Goal: Task Accomplishment & Management: Complete application form

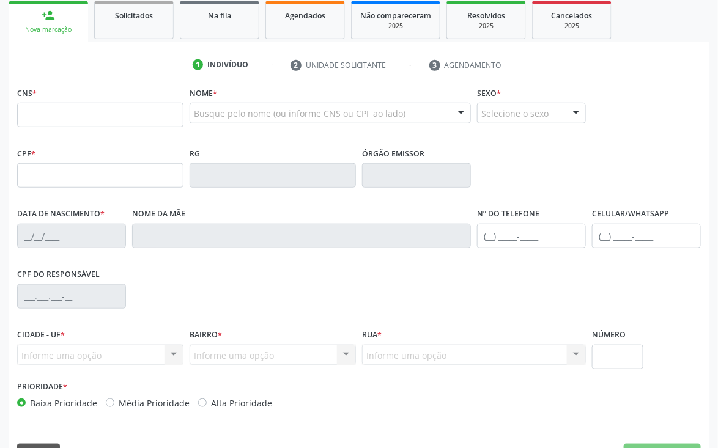
scroll to position [215, 0]
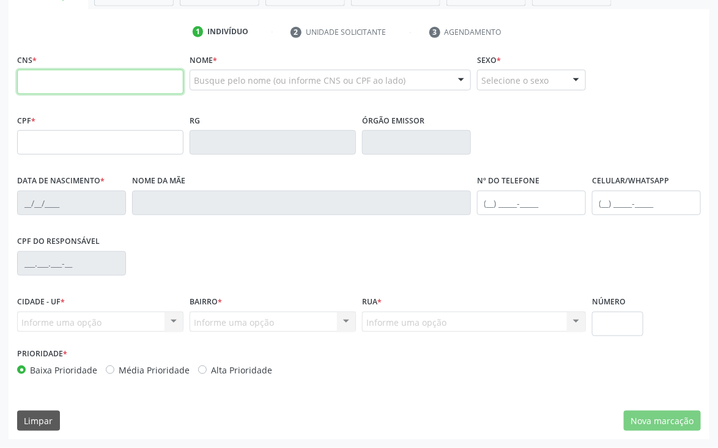
click at [130, 88] on input "text" at bounding box center [100, 82] width 166 height 24
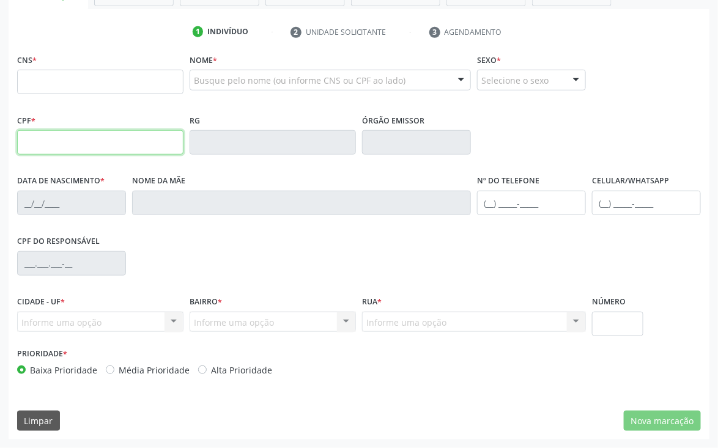
click at [155, 150] on input "text" at bounding box center [100, 142] width 166 height 24
type input "094.597.714-08"
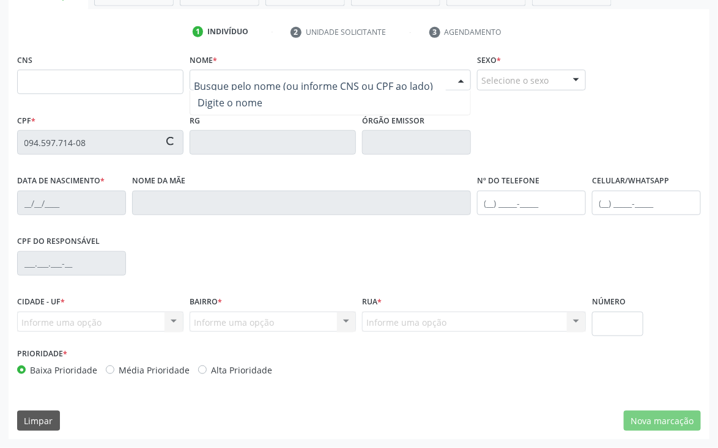
click at [462, 77] on div at bounding box center [461, 80] width 18 height 21
type input "700 7079 8610 9678"
type input "0[DATE]"
type input "[PERSON_NAME]"
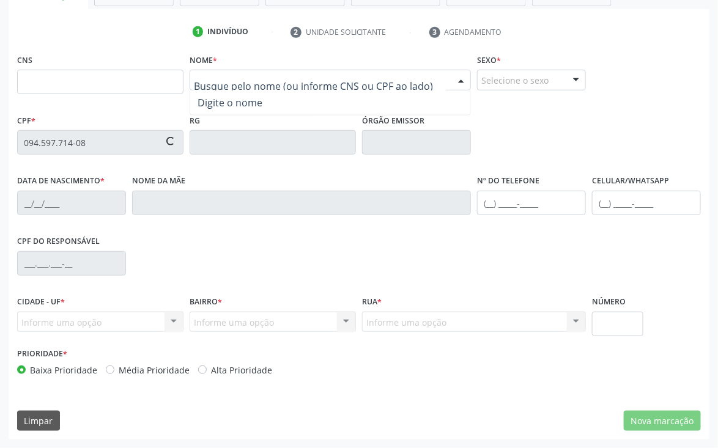
type input "[PHONE_NUMBER]"
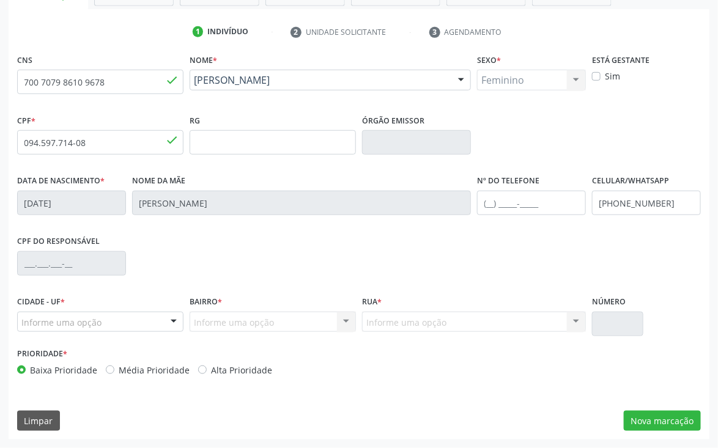
click at [176, 325] on div at bounding box center [173, 322] width 18 height 21
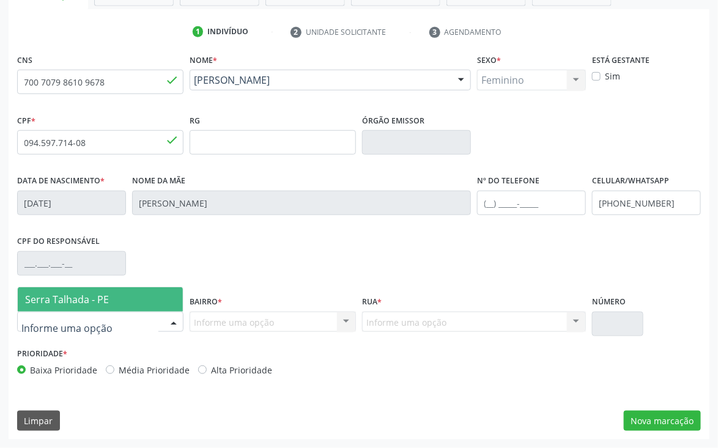
click at [160, 323] on div "Serra Talhada - PE Nenhum resultado encontrado para: " " Nenhuma opção encontra…" at bounding box center [100, 322] width 166 height 21
click at [114, 300] on span "Serra Talhada - PE" at bounding box center [100, 299] width 165 height 24
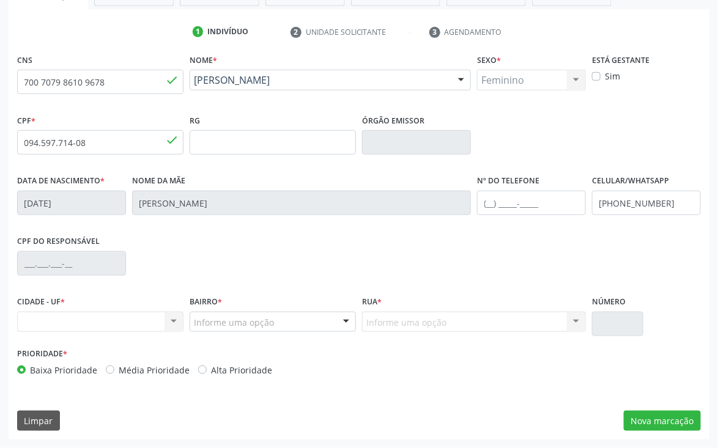
click at [341, 323] on div at bounding box center [346, 322] width 18 height 21
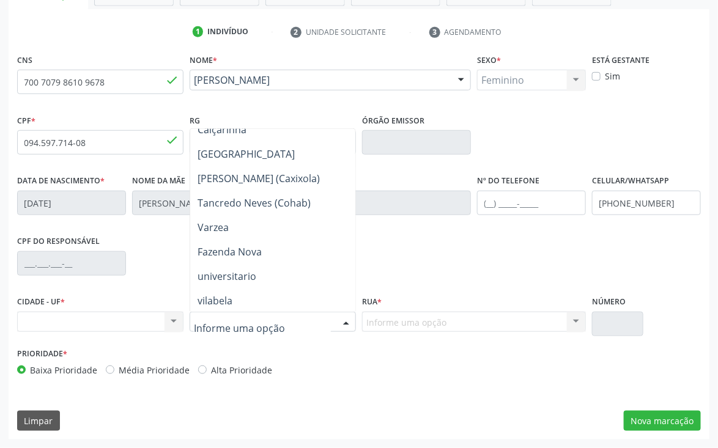
scroll to position [440, 0]
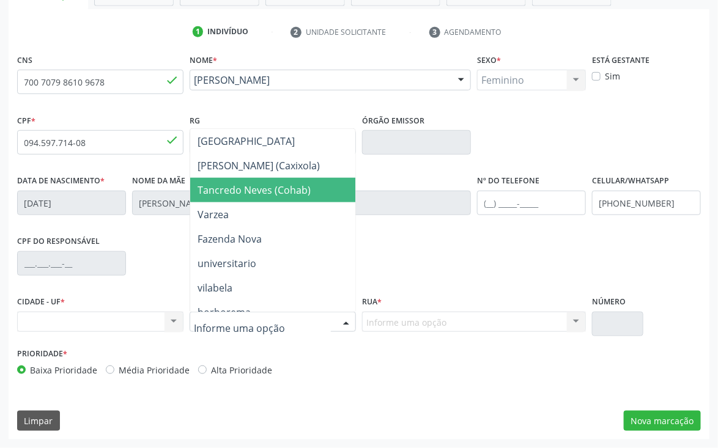
click at [316, 193] on span "Tancredo Neves (Cohab)" at bounding box center [288, 190] width 196 height 24
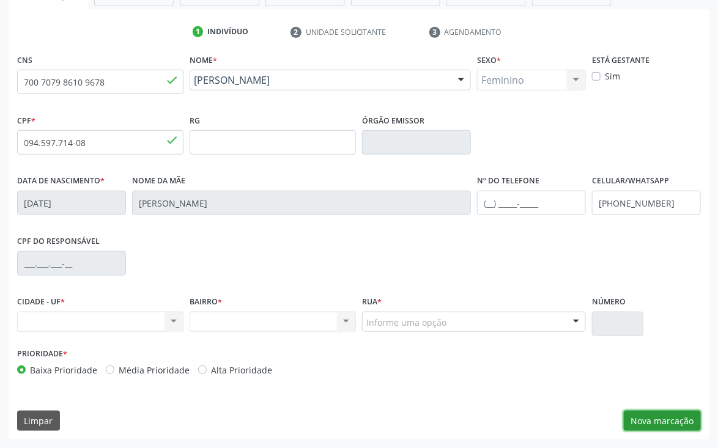
click at [661, 422] on button "Nova marcação" at bounding box center [662, 421] width 77 height 21
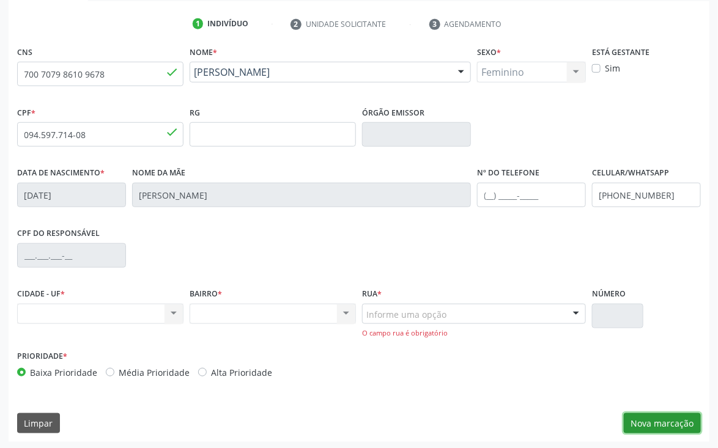
scroll to position [226, 0]
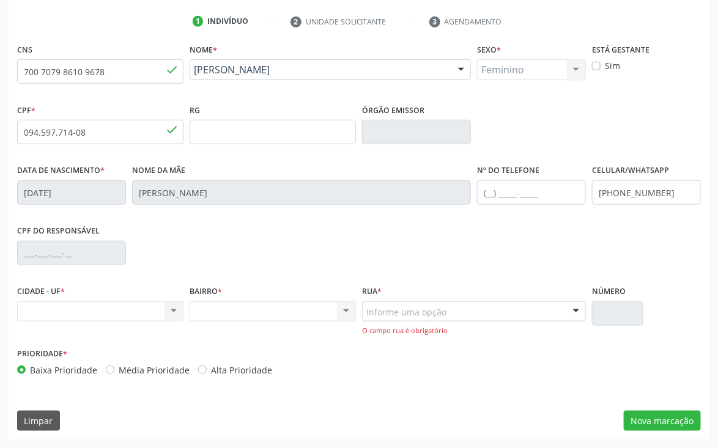
click at [177, 314] on div "Nenhum resultado encontrado para: " " Não há nenhuma opção para ser exibida." at bounding box center [100, 311] width 166 height 21
click at [165, 306] on div "Nenhum resultado encontrado para: " " Não há nenhuma opção para ser exibida." at bounding box center [100, 311] width 166 height 21
click at [171, 311] on div "Nenhum resultado encontrado para: " " Não há nenhuma opção para ser exibida." at bounding box center [100, 311] width 166 height 21
click at [123, 310] on div "Nenhum resultado encontrado para: " " Não há nenhuma opção para ser exibida." at bounding box center [100, 311] width 166 height 21
click at [100, 319] on div "Nenhum resultado encontrado para: " " Não há nenhuma opção para ser exibida." at bounding box center [100, 311] width 166 height 21
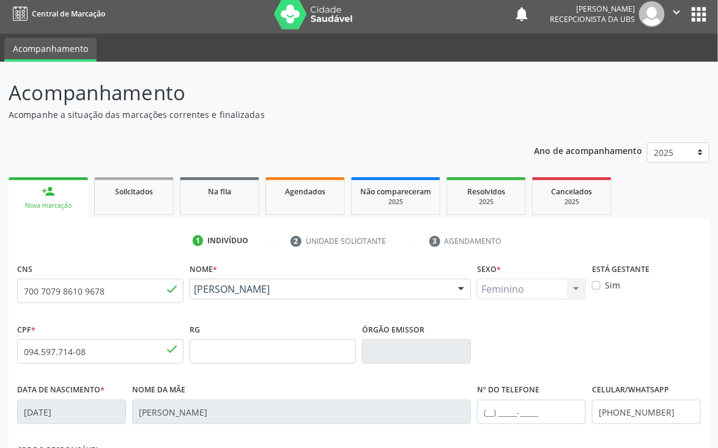
scroll to position [0, 0]
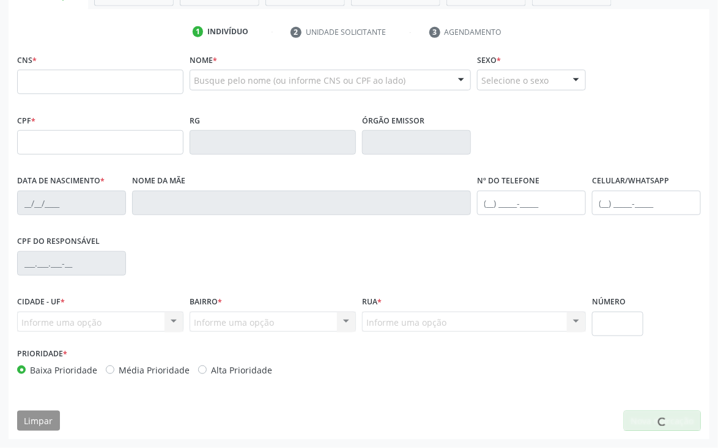
scroll to position [215, 0]
click at [56, 144] on input "text" at bounding box center [100, 142] width 166 height 24
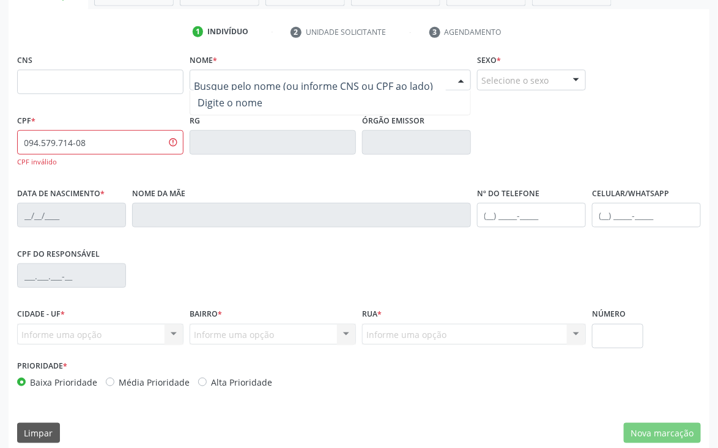
click at [421, 79] on div at bounding box center [330, 80] width 281 height 21
click at [172, 143] on input "094.579.714-08" at bounding box center [100, 142] width 166 height 24
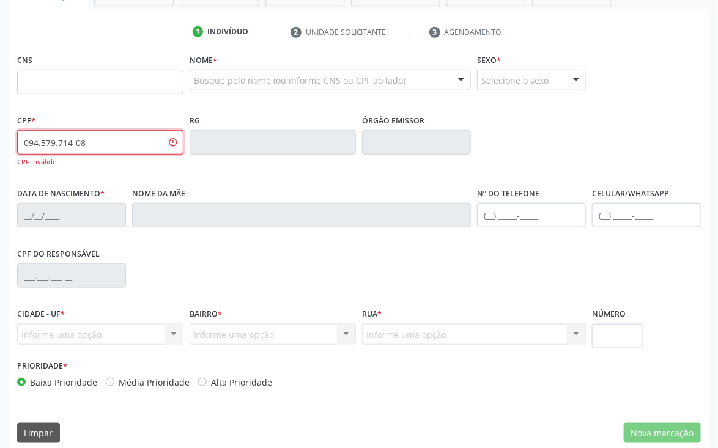
click at [179, 147] on input "094.579.714-08" at bounding box center [100, 142] width 166 height 24
click at [54, 142] on input "094.579.714-08" at bounding box center [100, 142] width 166 height 24
type input "094.597.714-08"
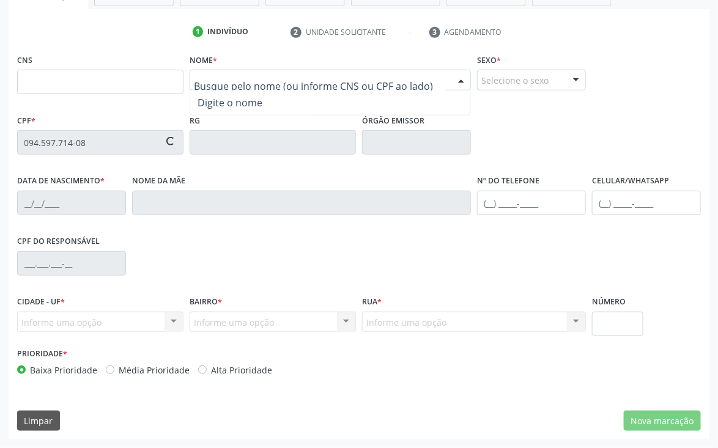
click at [455, 81] on div at bounding box center [461, 80] width 18 height 21
click at [490, 98] on fieldset "Sexo * Selecione o sexo Masculino Feminino Nenhum resultado encontrado para: " …" at bounding box center [531, 75] width 109 height 48
type input "700 7079 8610 9678"
type input "0[DATE]"
type input "[PERSON_NAME]"
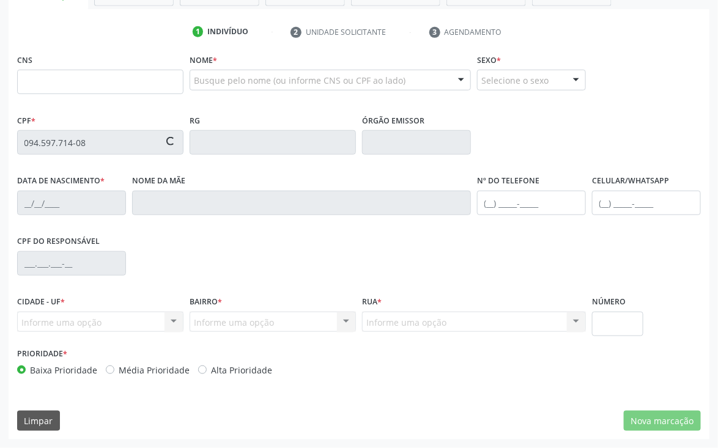
type input "[PHONE_NUMBER]"
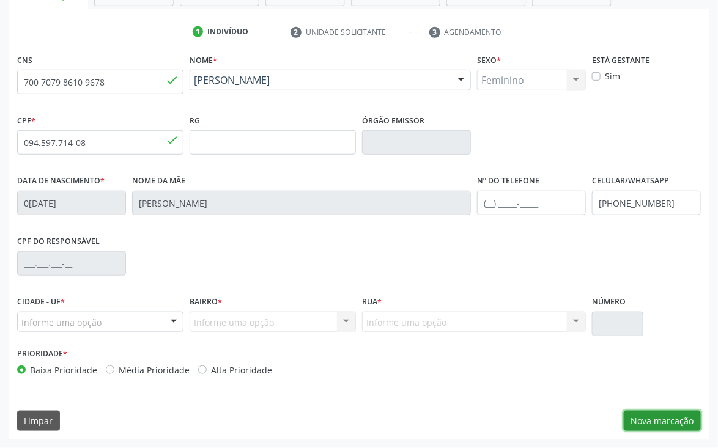
click at [668, 419] on button "Nova marcação" at bounding box center [662, 421] width 77 height 21
click at [668, 419] on div "CNS 700 7079 8610 9678 done Nome * [PERSON_NAME] [PERSON_NAME] CNS: 700 7079 86…" at bounding box center [359, 245] width 701 height 389
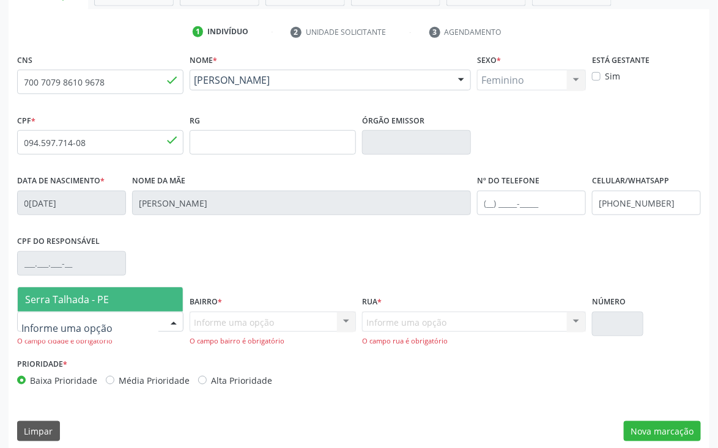
click at [175, 322] on div at bounding box center [173, 322] width 18 height 21
click at [116, 312] on div at bounding box center [100, 322] width 166 height 21
click at [125, 298] on span "Serra Talhada - PE" at bounding box center [100, 299] width 165 height 24
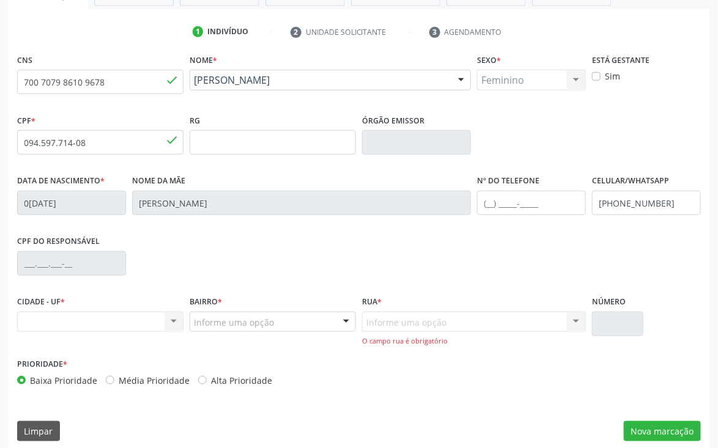
click at [178, 322] on div "Nenhum resultado encontrado para: " " Não há nenhuma opção para ser exibida." at bounding box center [100, 322] width 166 height 21
click at [166, 317] on div "Nenhum resultado encontrado para: " " Não há nenhuma opção para ser exibida." at bounding box center [100, 322] width 166 height 21
click at [573, 321] on div "Informe uma opção Nenhum resultado encontrado para: " " Nenhuma opção encontrad…" at bounding box center [474, 329] width 224 height 35
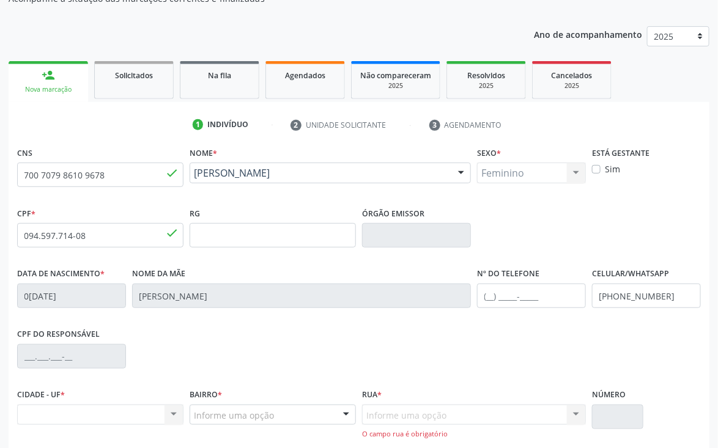
scroll to position [226, 0]
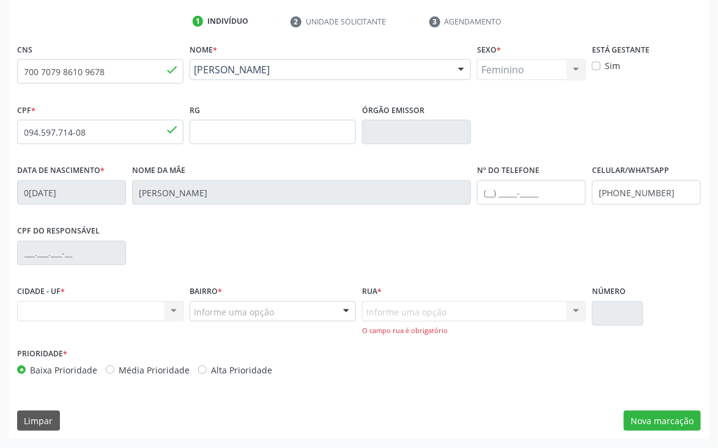
click at [173, 312] on div "Nenhum resultado encontrado para: " " Não há nenhuma opção para ser exibida." at bounding box center [100, 311] width 166 height 21
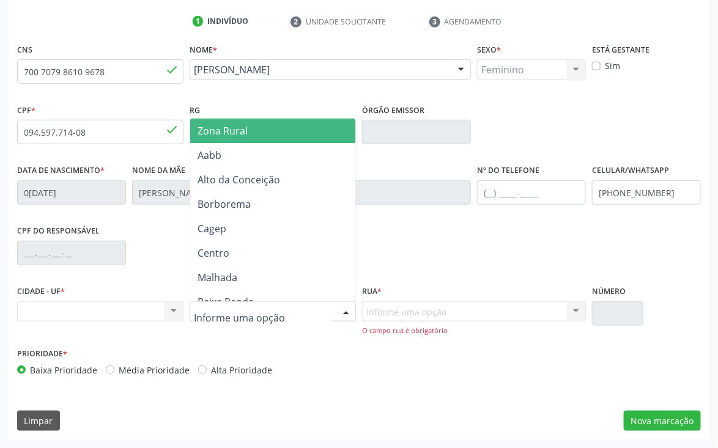
click at [342, 309] on div at bounding box center [346, 312] width 18 height 21
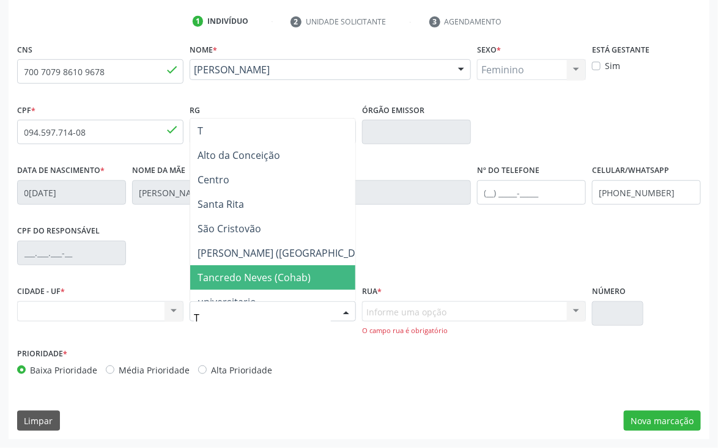
type input "TA"
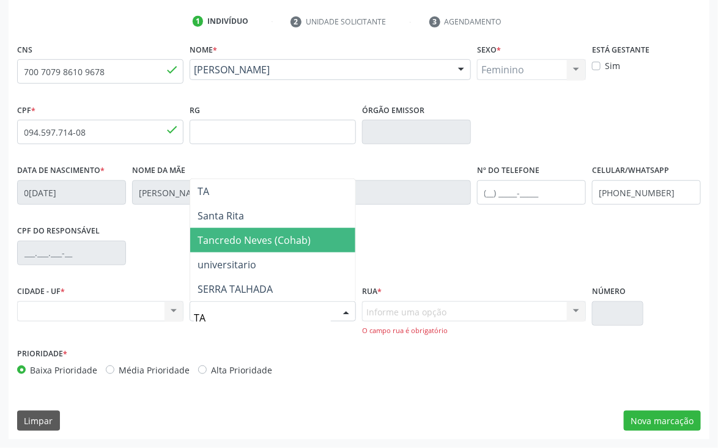
click at [330, 245] on span "Tancredo Neves (Cohab)" at bounding box center [272, 240] width 165 height 24
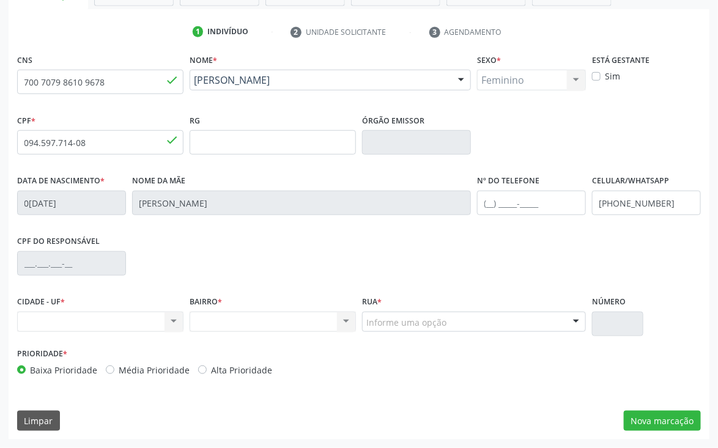
scroll to position [215, 0]
click at [578, 319] on div at bounding box center [576, 322] width 18 height 21
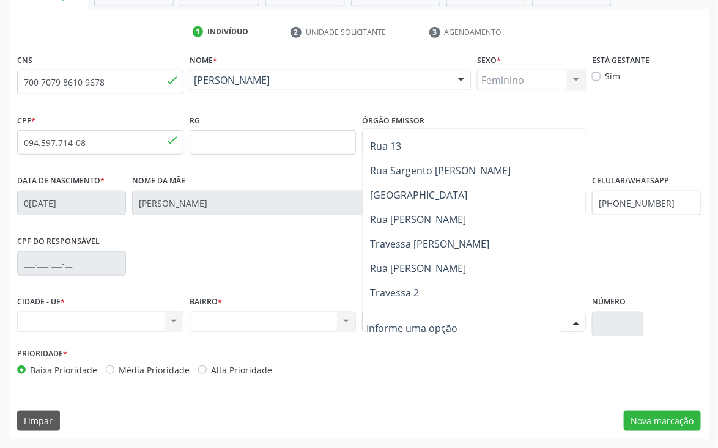
scroll to position [1467, 0]
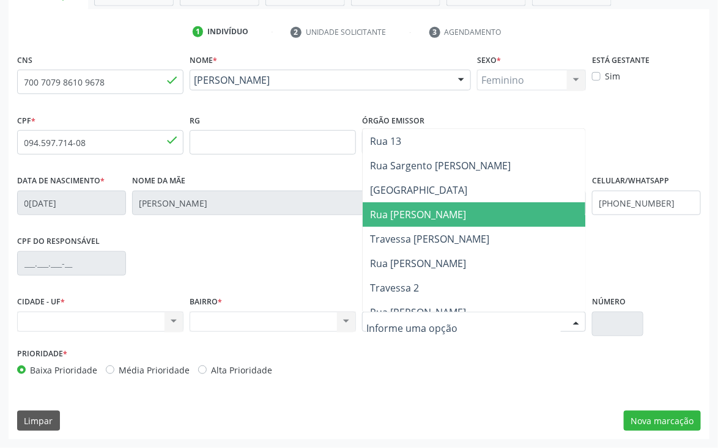
click at [519, 224] on span "Rua [PERSON_NAME]" at bounding box center [505, 214] width 285 height 24
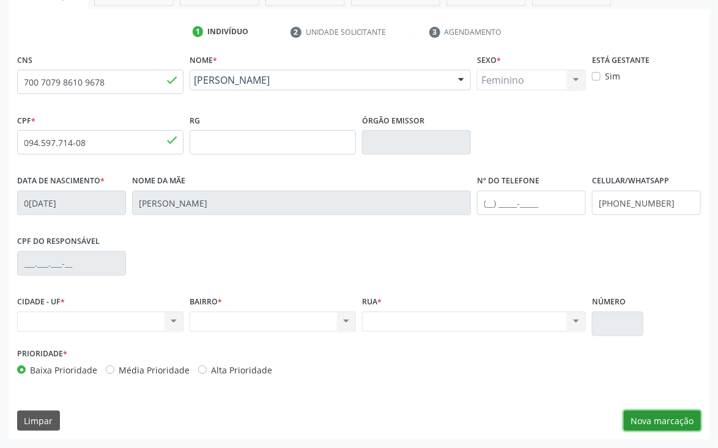
click at [682, 422] on button "Nova marcação" at bounding box center [662, 421] width 77 height 21
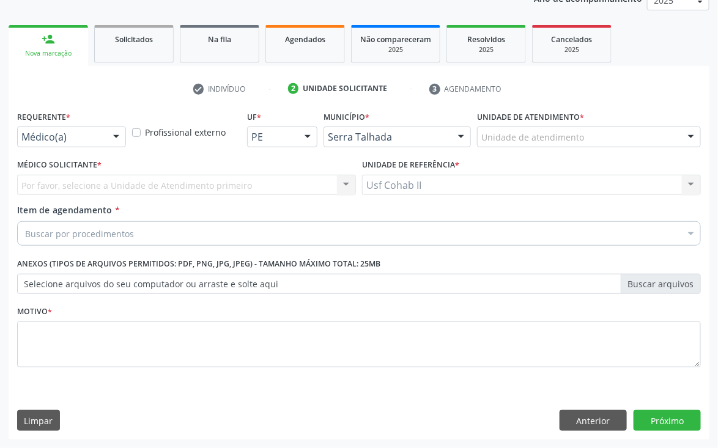
scroll to position [158, 0]
click at [348, 180] on div "Por favor, selecione a Unidade de Atendimento primeiro Nenhum resultado encontr…" at bounding box center [186, 185] width 339 height 21
click at [341, 184] on div "Por favor, selecione a Unidade de Atendimento primeiro Nenhum resultado encontr…" at bounding box center [186, 185] width 339 height 21
drag, startPoint x: 134, startPoint y: 190, endPoint x: 227, endPoint y: 180, distance: 93.4
click at [138, 190] on div "Por favor, selecione a Unidade de Atendimento primeiro Nenhum resultado encontr…" at bounding box center [186, 185] width 339 height 21
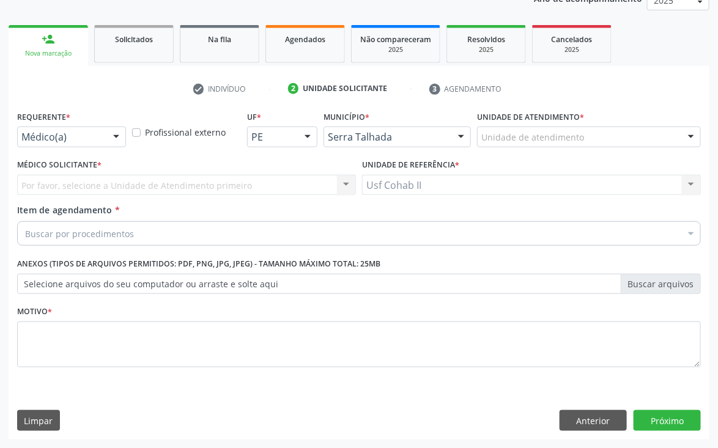
drag, startPoint x: 270, startPoint y: 188, endPoint x: 323, endPoint y: 182, distance: 52.9
click at [271, 188] on div "Por favor, selecione a Unidade de Atendimento primeiro Nenhum resultado encontr…" at bounding box center [186, 185] width 339 height 21
click at [283, 237] on div "Buscar por procedimentos" at bounding box center [358, 233] width 683 height 24
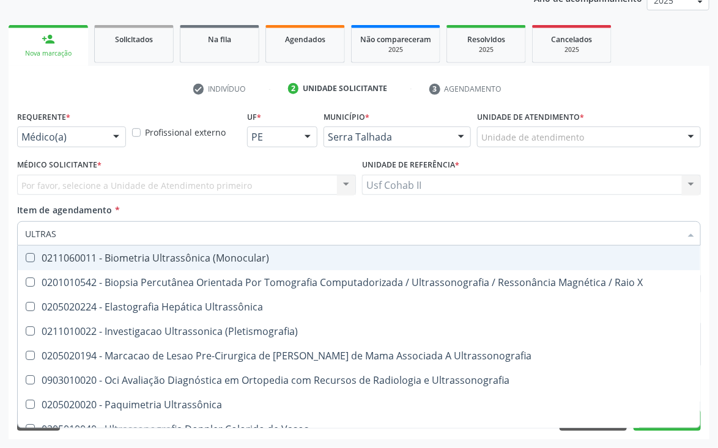
type input "ULTRASS"
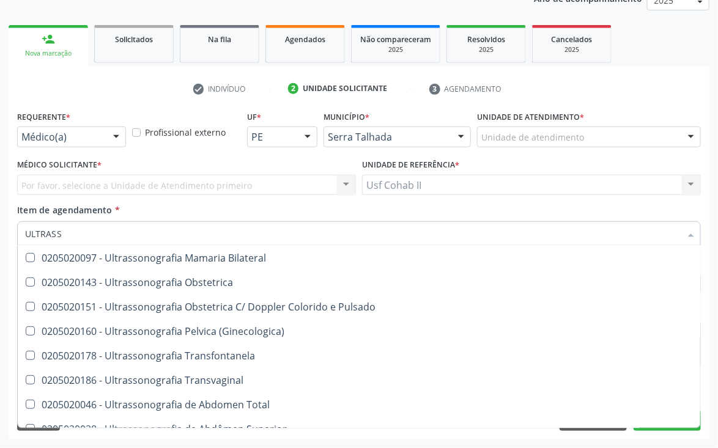
scroll to position [257, 0]
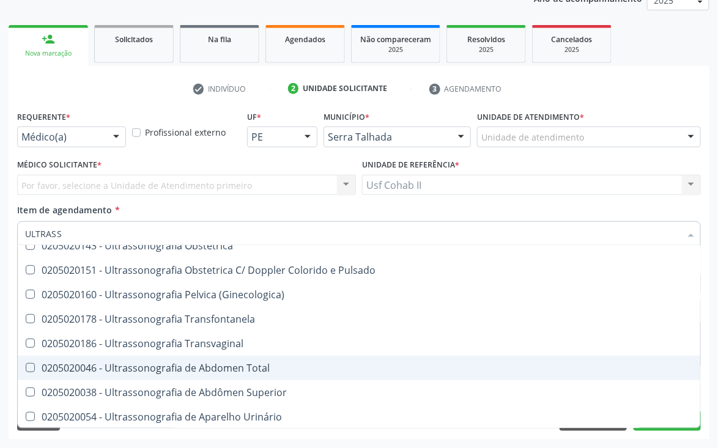
click at [155, 367] on div "0205020046 - Ultrassonografia de Abdomen Total" at bounding box center [359, 368] width 668 height 10
checkbox Total "true"
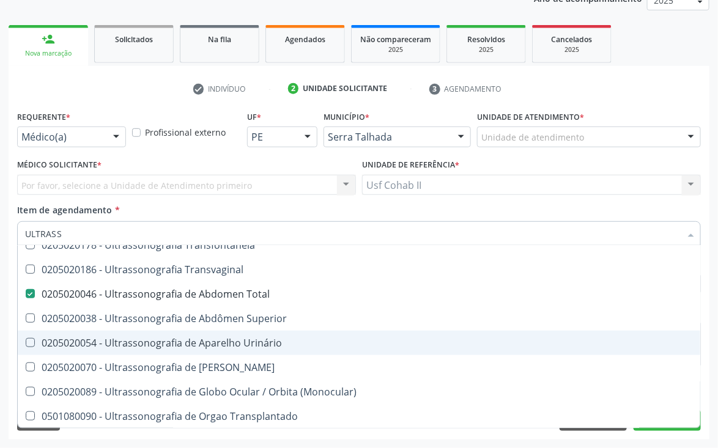
scroll to position [429, 0]
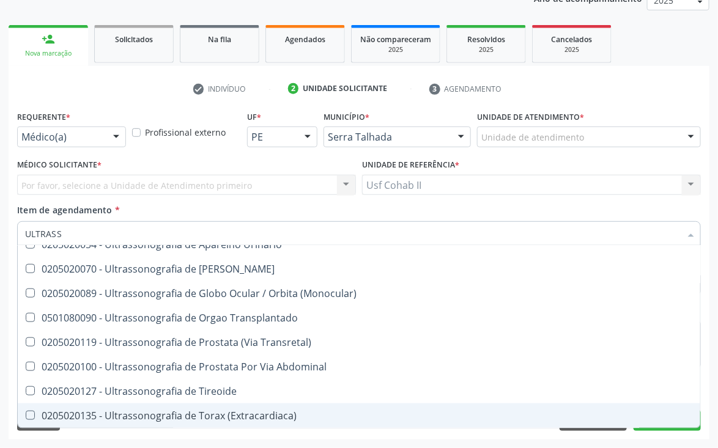
click at [688, 438] on div "Requerente * Médico(a) Médico(a) Enfermeiro(a) Paciente Nenhum resultado encont…" at bounding box center [359, 274] width 701 height 332
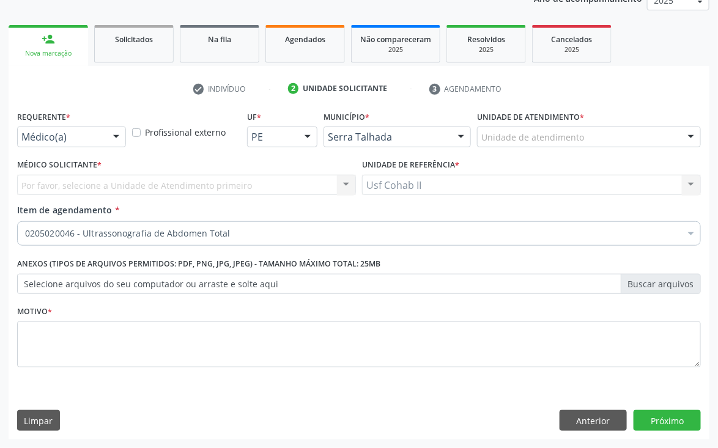
scroll to position [0, 0]
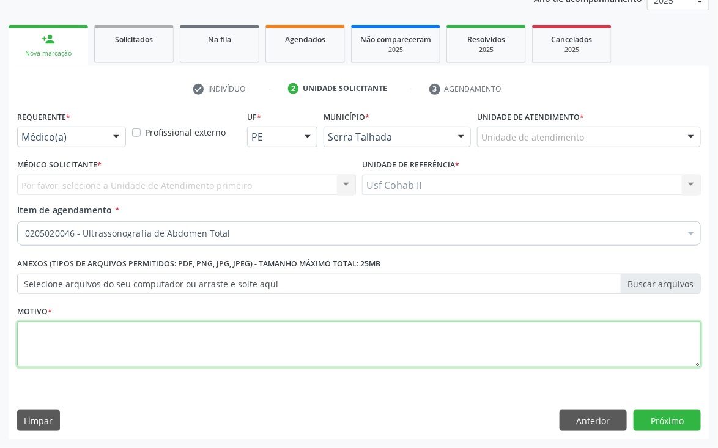
click at [454, 347] on textarea at bounding box center [358, 345] width 683 height 46
type textarea "R"
type textarea "PESQUISA"
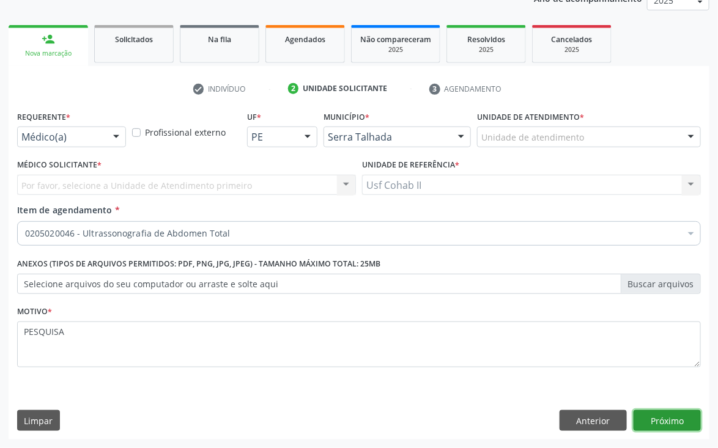
click at [675, 415] on button "Próximo" at bounding box center [666, 420] width 67 height 21
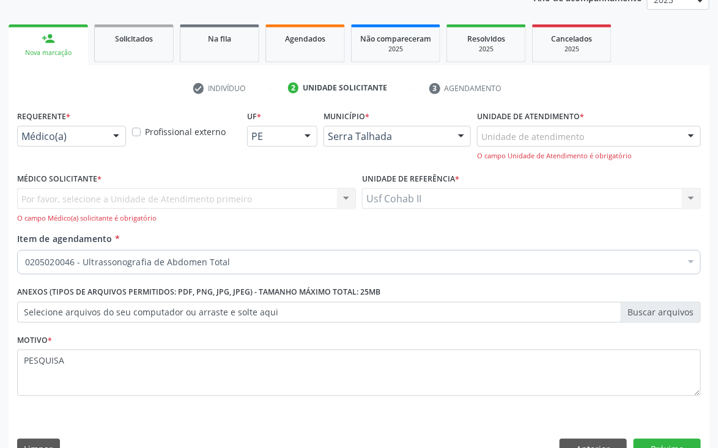
click at [345, 193] on div "Por favor, selecione a Unidade de Atendimento primeiro Nenhum resultado encontr…" at bounding box center [186, 205] width 339 height 35
click at [345, 202] on div "Por favor, selecione a Unidade de Atendimento primeiro Nenhum resultado encontr…" at bounding box center [186, 205] width 339 height 35
click at [290, 208] on div "Por favor, selecione a Unidade de Atendimento primeiro Nenhum resultado encontr…" at bounding box center [186, 205] width 339 height 35
click at [204, 204] on div "Por favor, selecione a Unidade de Atendimento primeiro Nenhum resultado encontr…" at bounding box center [186, 205] width 339 height 35
click at [138, 202] on div "Por favor, selecione a Unidade de Atendimento primeiro Nenhum resultado encontr…" at bounding box center [186, 205] width 339 height 35
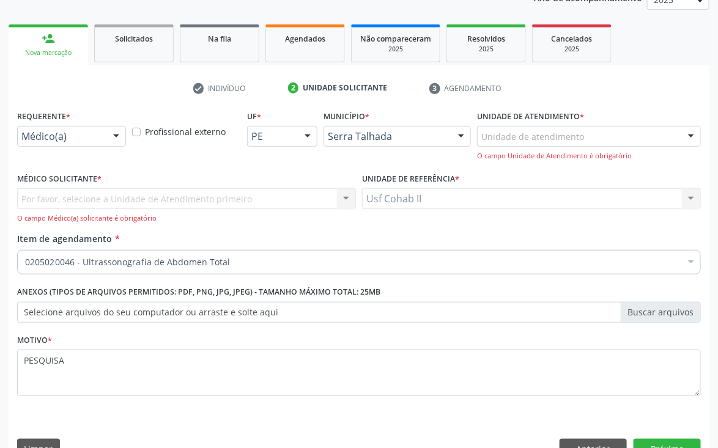
click at [338, 196] on div "Por favor, selecione a Unidade de Atendimento primeiro Nenhum resultado encontr…" at bounding box center [186, 205] width 339 height 35
click at [692, 136] on div at bounding box center [691, 137] width 18 height 21
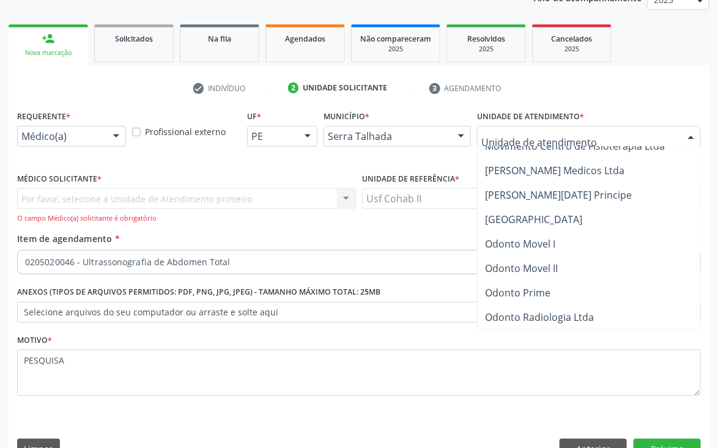
scroll to position [3949, 0]
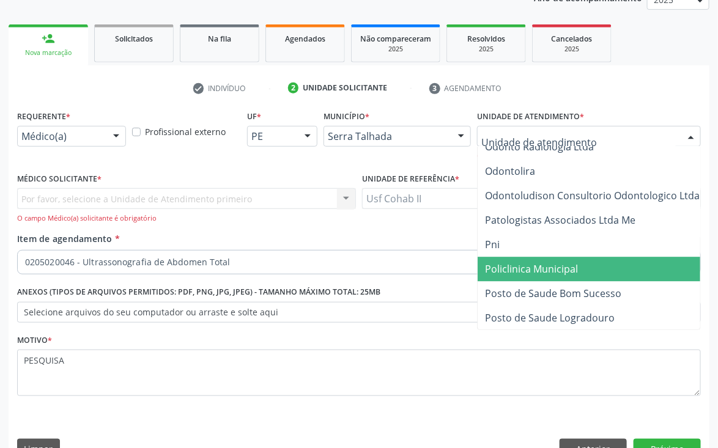
click at [581, 268] on span "Policlinica Municipal" at bounding box center [625, 269] width 297 height 24
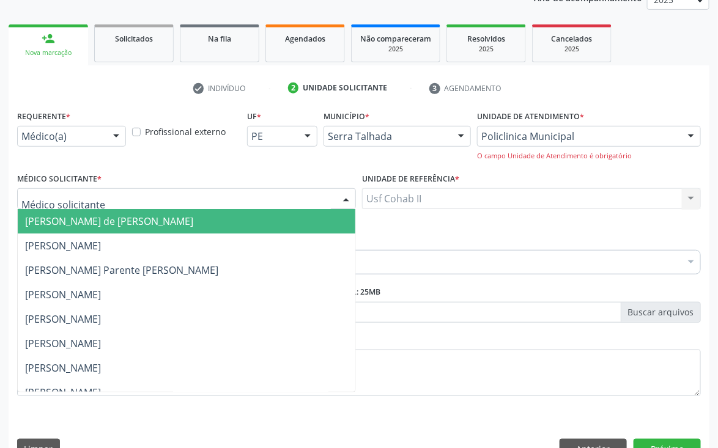
click at [343, 196] on div at bounding box center [346, 199] width 18 height 21
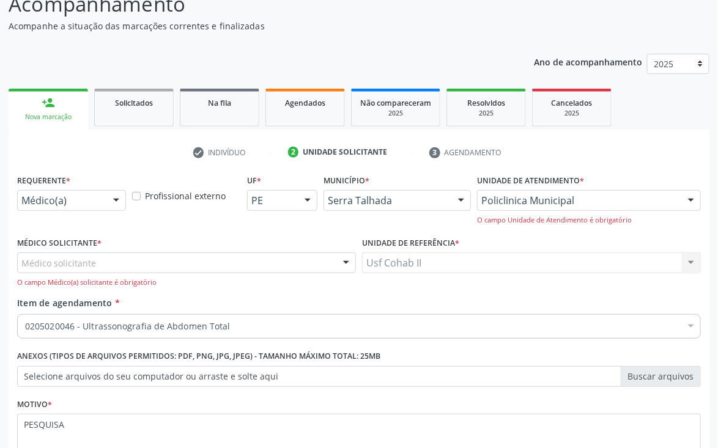
scroll to position [187, 0]
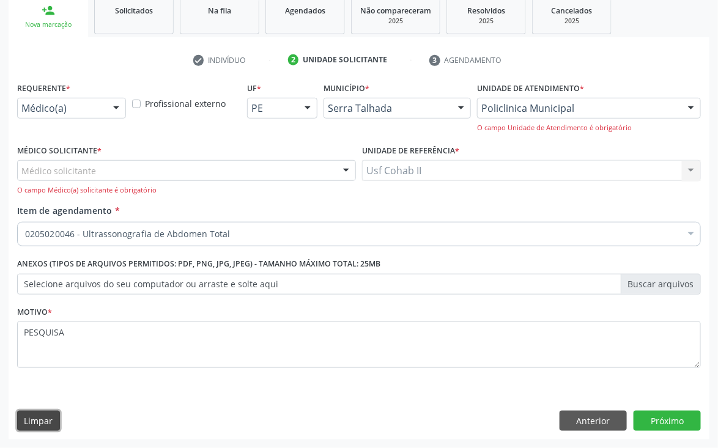
click at [54, 417] on button "Limpar" at bounding box center [38, 421] width 43 height 21
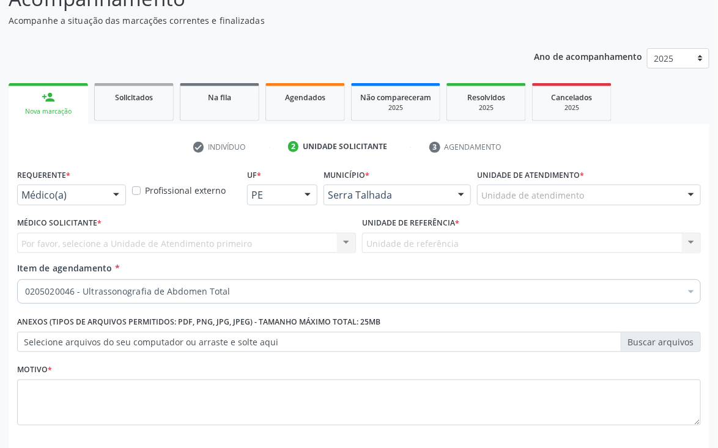
scroll to position [67, 0]
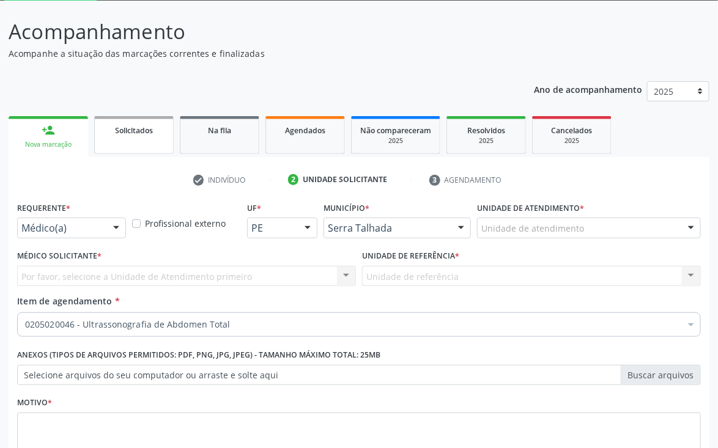
click at [143, 138] on link "Solicitados" at bounding box center [133, 135] width 79 height 38
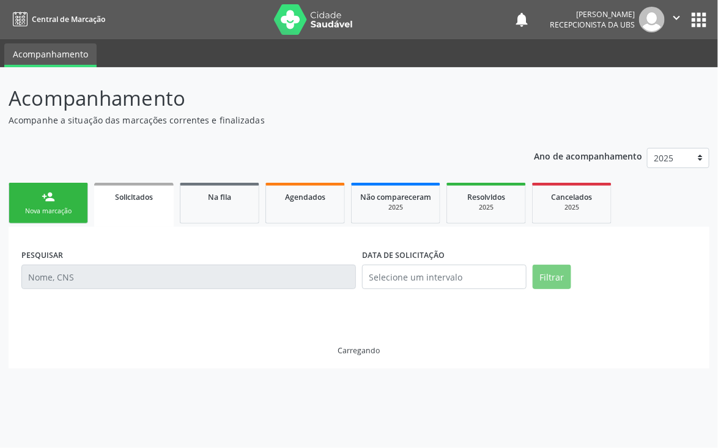
scroll to position [0, 0]
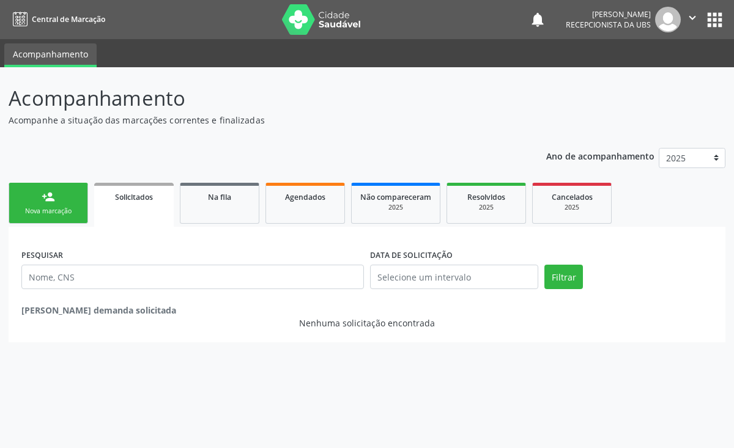
click at [44, 208] on div "Nova marcação" at bounding box center [48, 211] width 61 height 9
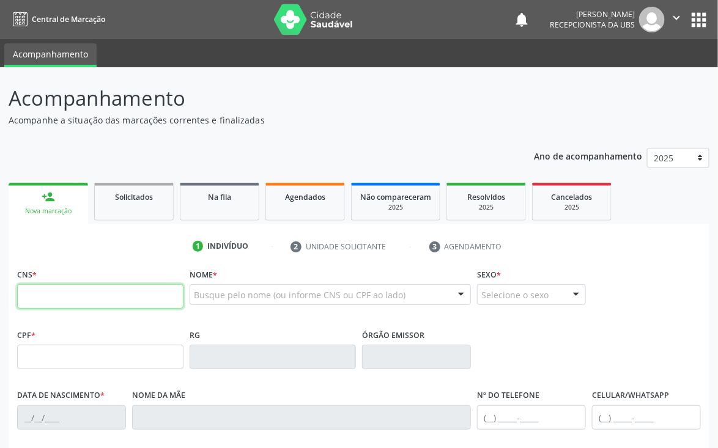
click at [107, 301] on input "text" at bounding box center [100, 296] width 166 height 24
paste input "700 0078 3598 7109"
type input "700 0078 3598 7109"
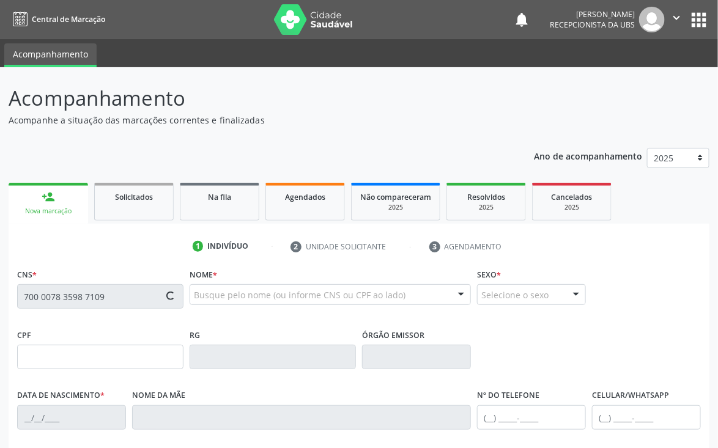
type input "2[DATE]"
type input "[PERSON_NAME]"
type input "[PHONE_NUMBER]"
type input "313"
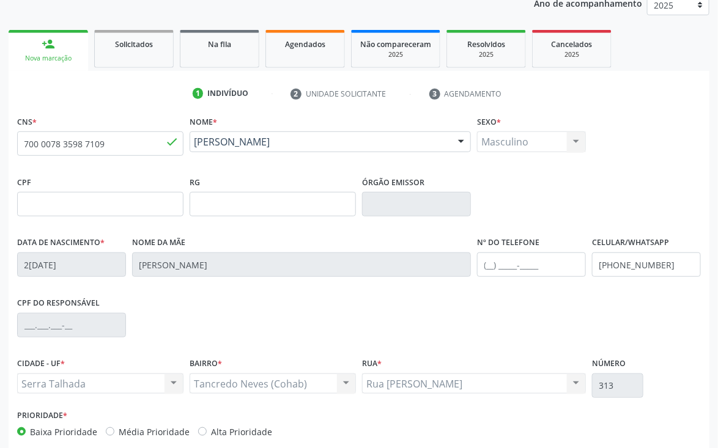
scroll to position [215, 0]
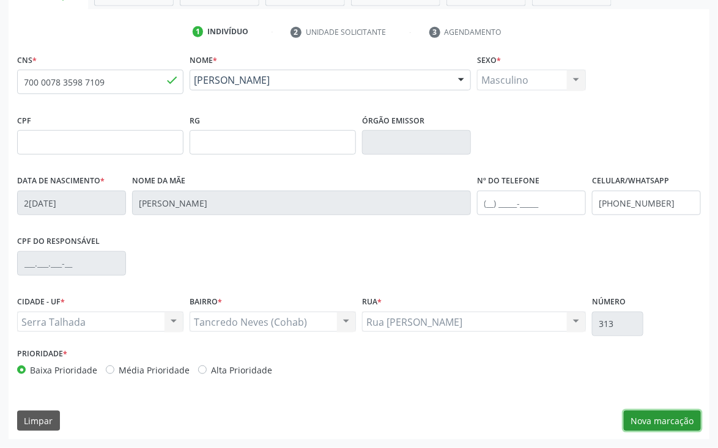
click at [663, 419] on button "Nova marcação" at bounding box center [662, 421] width 77 height 21
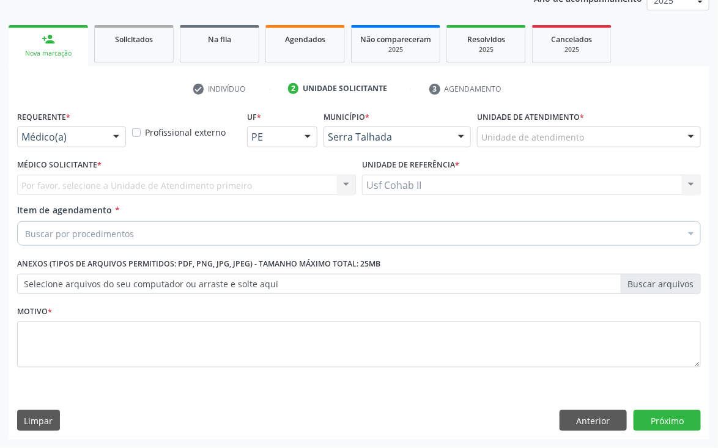
click at [688, 134] on div at bounding box center [691, 137] width 18 height 21
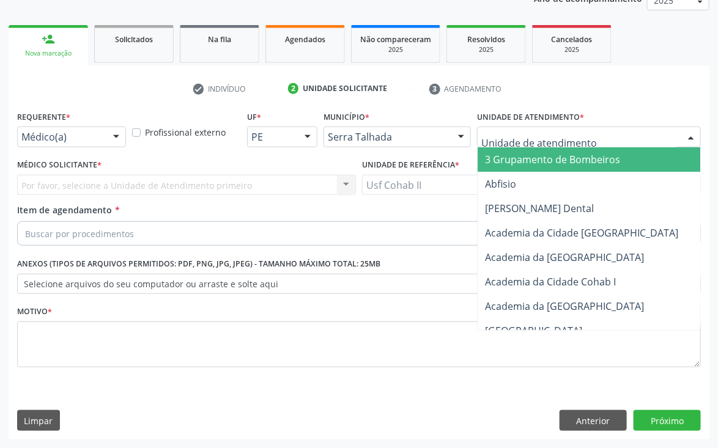
click at [675, 138] on div at bounding box center [589, 137] width 224 height 21
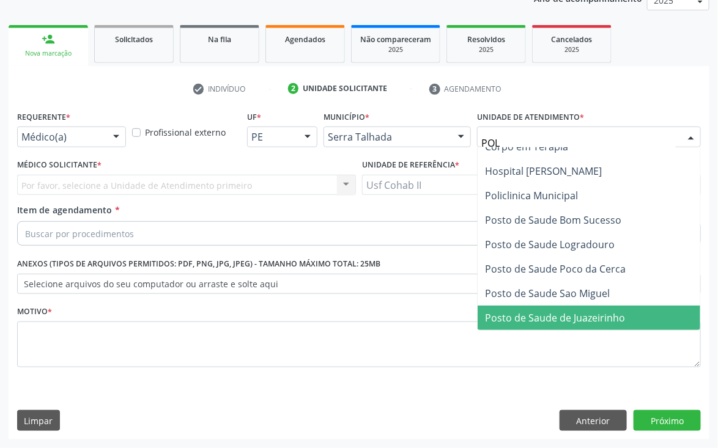
scroll to position [0, 0]
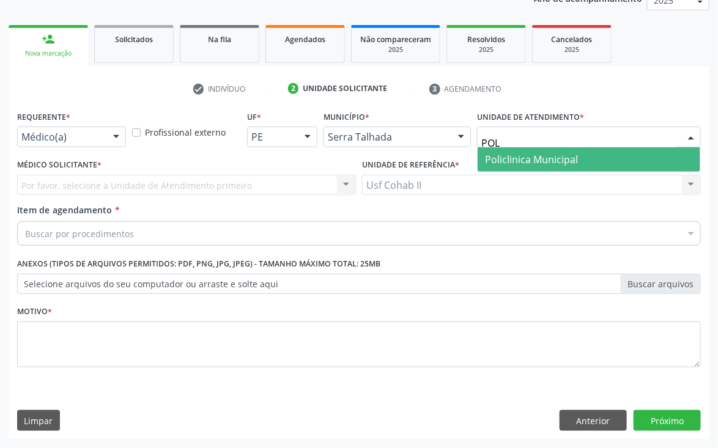
type input "POLI"
click at [619, 157] on span "Policlinica Municipal" at bounding box center [588, 159] width 223 height 24
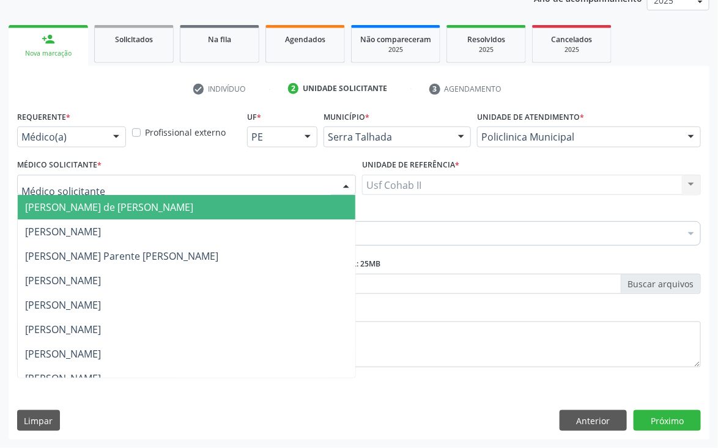
click at [323, 183] on div at bounding box center [186, 185] width 339 height 21
click at [323, 183] on input "text" at bounding box center [175, 191] width 309 height 24
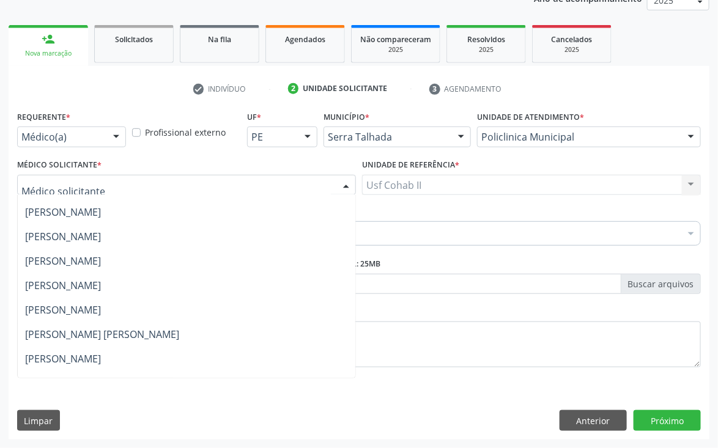
scroll to position [220, 0]
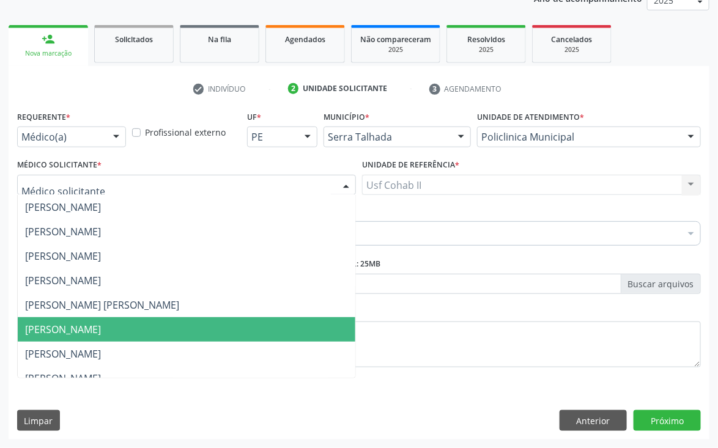
click at [265, 332] on span "[PERSON_NAME]" at bounding box center [186, 329] width 337 height 24
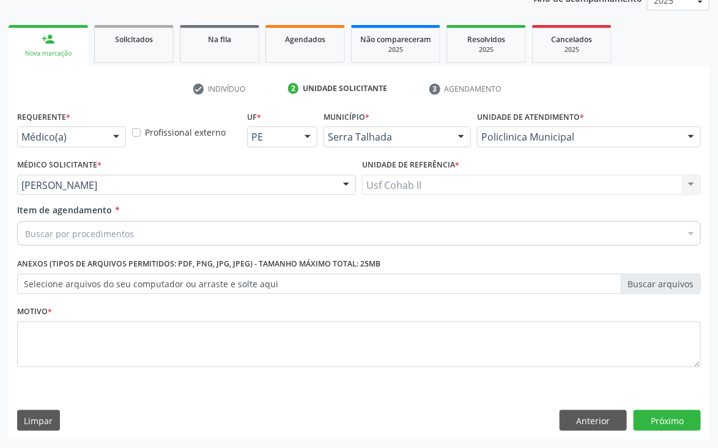
click at [372, 224] on div "Buscar por procedimentos" at bounding box center [358, 233] width 683 height 24
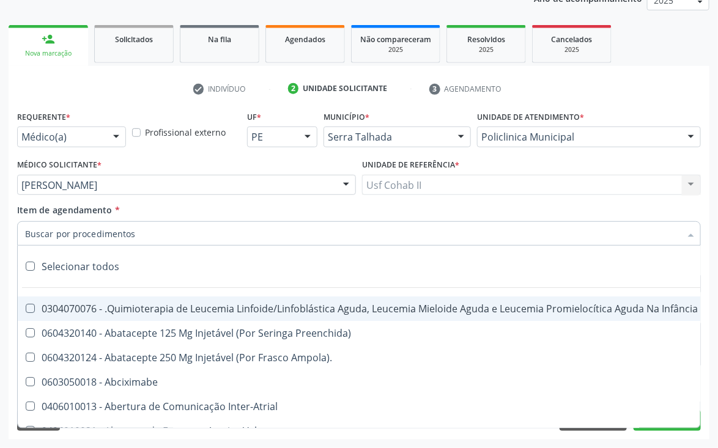
click at [378, 230] on input "Item de agendamento *" at bounding box center [352, 233] width 655 height 24
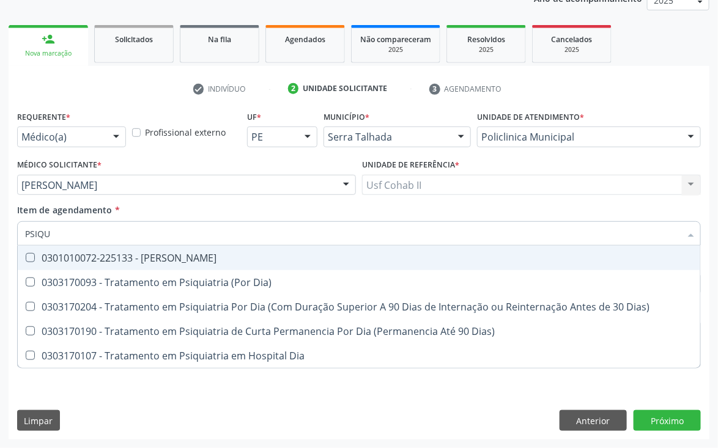
type input "PSIQUI"
click at [373, 256] on div "0301010072-225133 - [PERSON_NAME]" at bounding box center [359, 258] width 668 height 10
checkbox Psiquiatra "true"
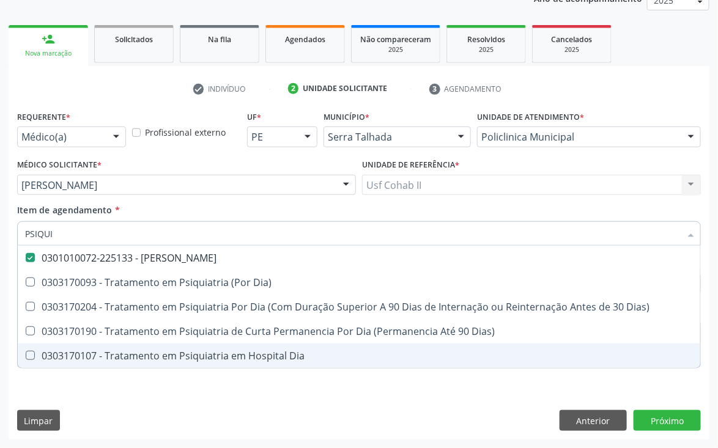
click at [464, 424] on div "Requerente * Médico(a) Médico(a) Enfermeiro(a) Paciente Nenhum resultado encont…" at bounding box center [359, 274] width 701 height 332
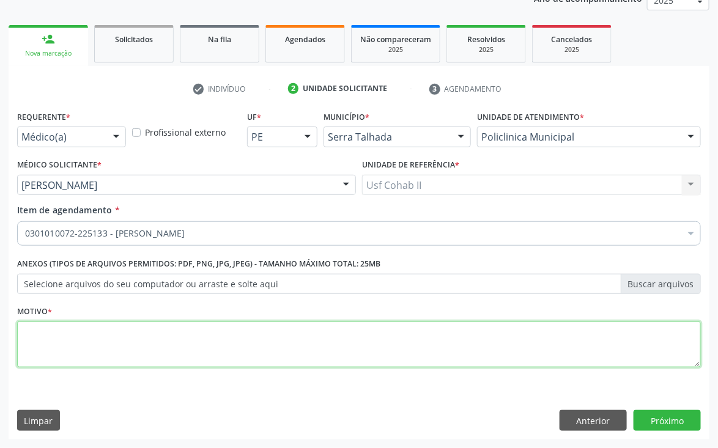
click at [257, 348] on textarea at bounding box center [358, 345] width 683 height 46
click at [103, 332] on textarea "CONTINUIDADE DE TRATAMENTO" at bounding box center [358, 345] width 683 height 46
type textarea "TRATAMENTO"
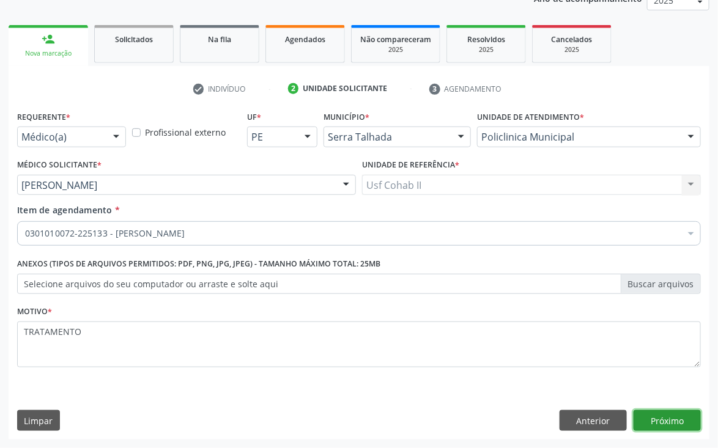
click at [679, 420] on button "Próximo" at bounding box center [666, 420] width 67 height 21
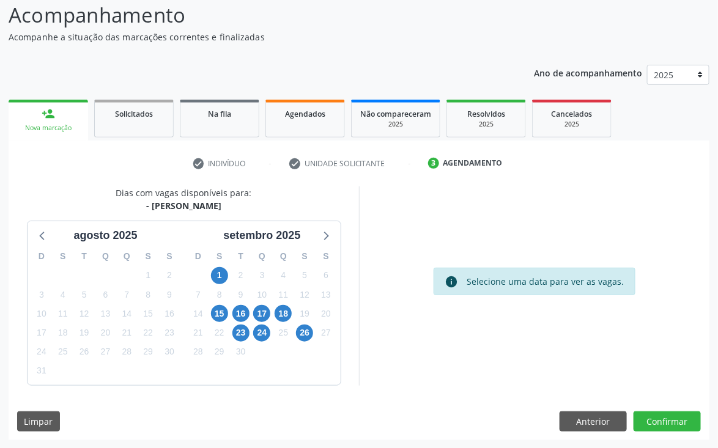
scroll to position [0, 0]
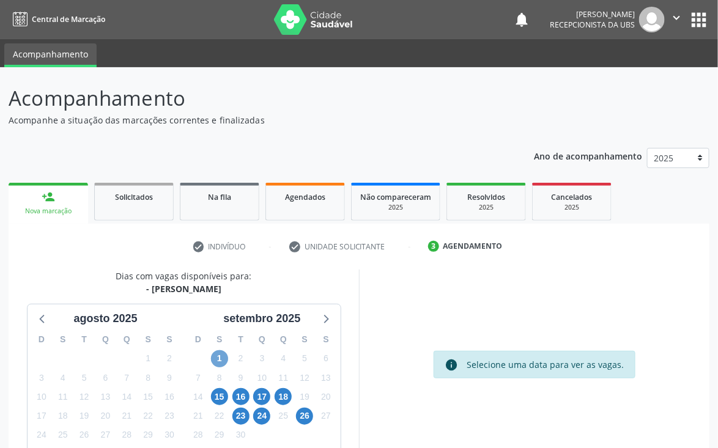
click at [217, 358] on span "1" at bounding box center [219, 358] width 17 height 17
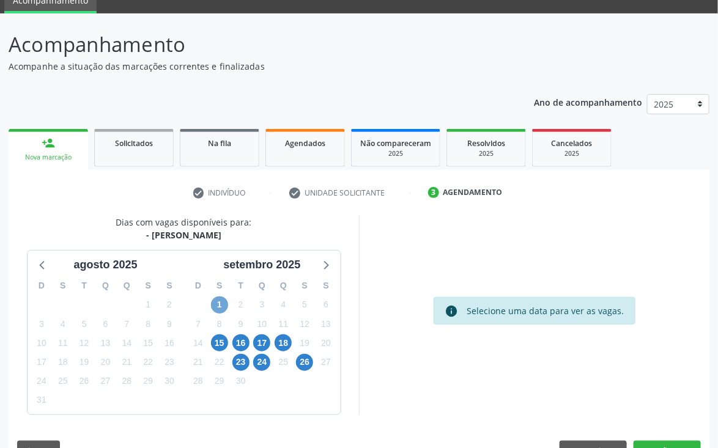
scroll to position [84, 0]
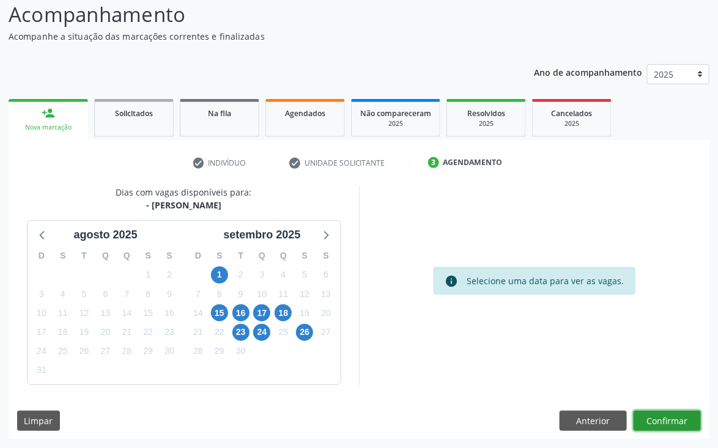
click at [658, 419] on button "Confirmar" at bounding box center [666, 421] width 67 height 21
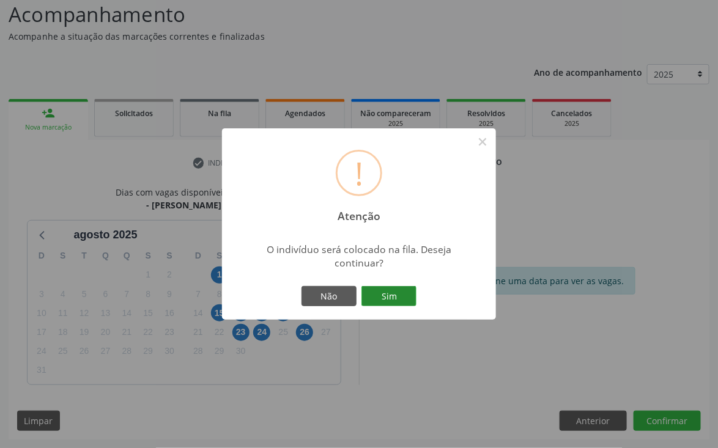
click at [397, 293] on button "Sim" at bounding box center [388, 296] width 55 height 21
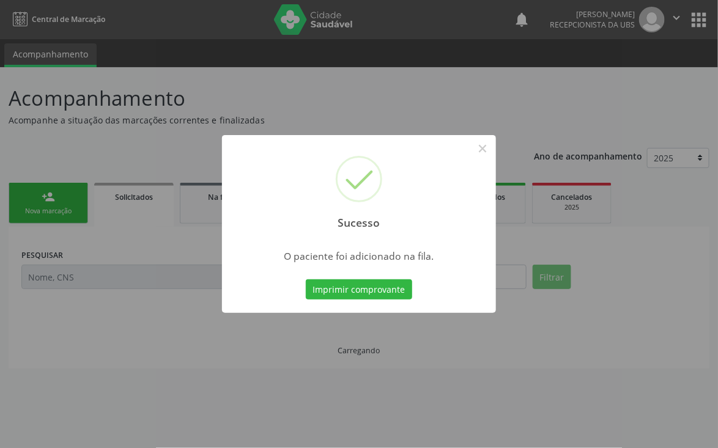
scroll to position [0, 0]
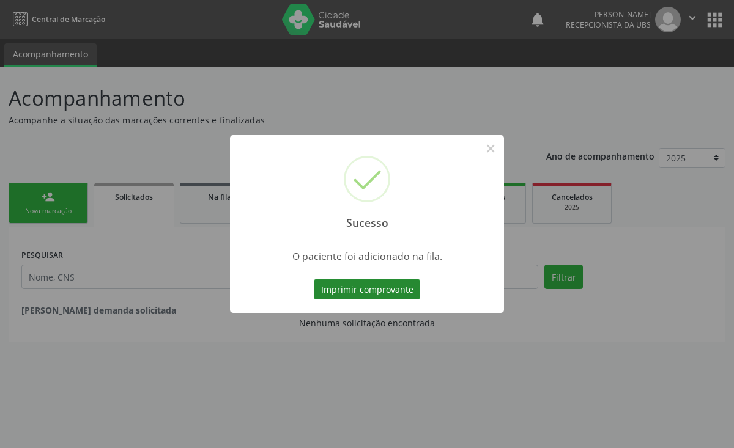
click at [392, 287] on button "Imprimir comprovante" at bounding box center [367, 289] width 106 height 21
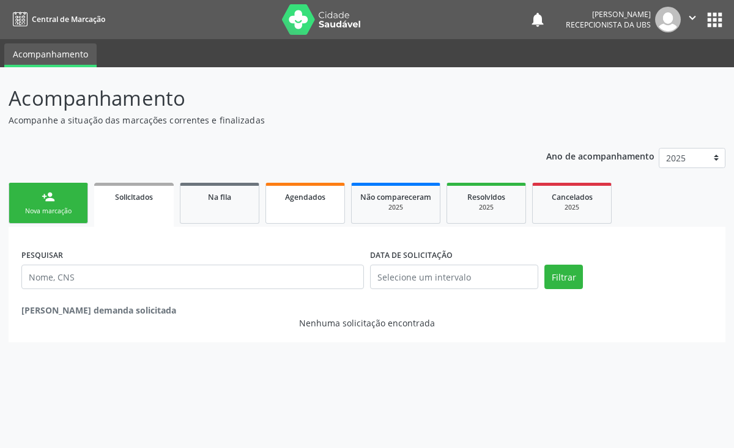
click at [310, 199] on span "Agendados" at bounding box center [305, 197] width 40 height 10
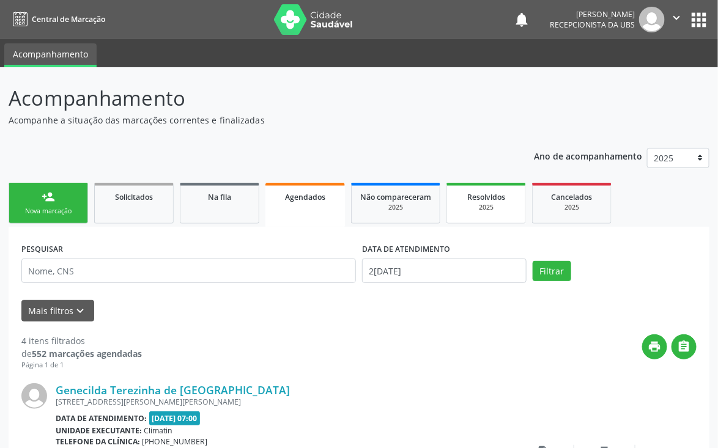
click at [485, 203] on div "2025" at bounding box center [485, 207] width 61 height 9
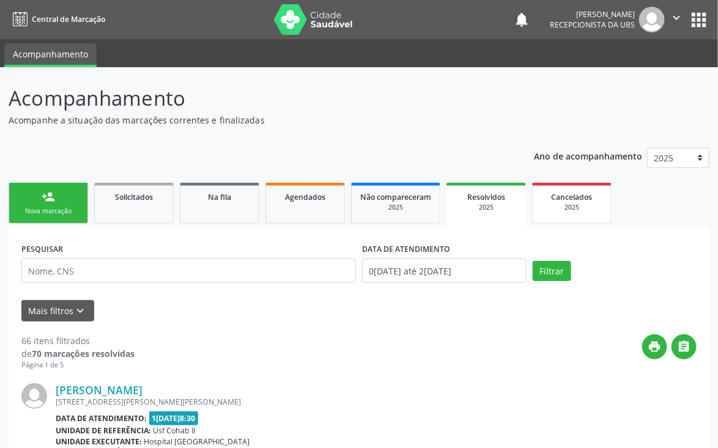
click at [583, 207] on div "2025" at bounding box center [571, 207] width 61 height 9
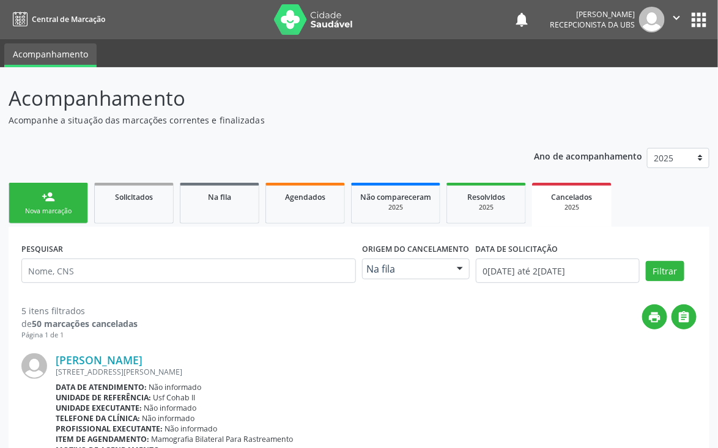
click at [56, 207] on div "Nova marcação" at bounding box center [48, 211] width 61 height 9
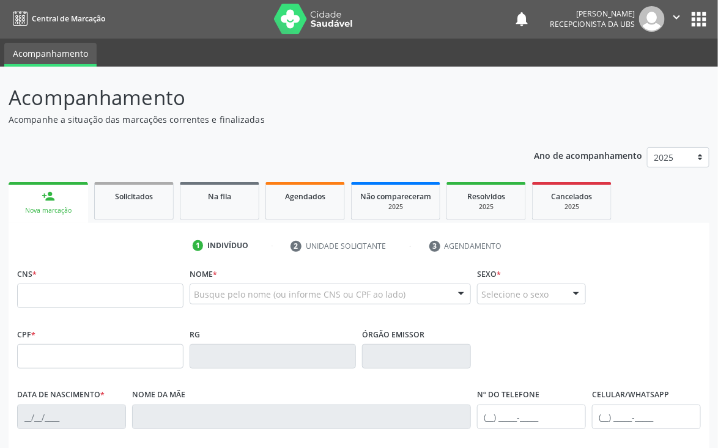
scroll to position [92, 0]
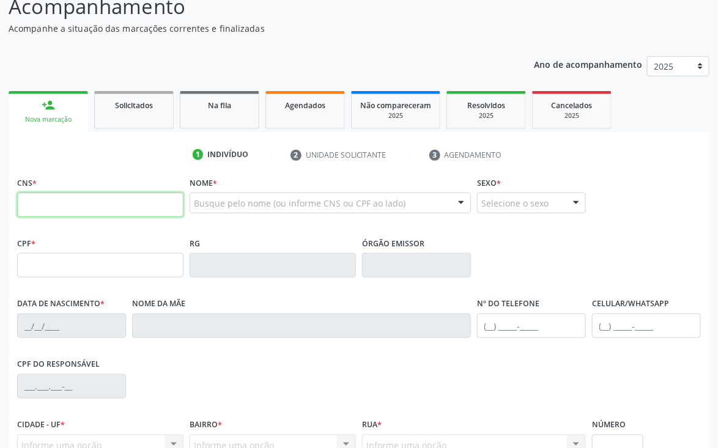
click at [147, 213] on input "text" at bounding box center [100, 205] width 166 height 24
paste input "700 0078 3598 7109"
type input "700 0078 3598 7109"
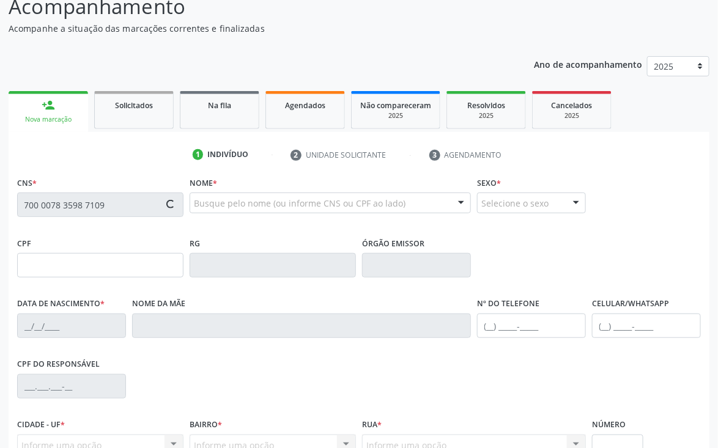
click at [422, 215] on div "Busque pelo nome (ou informe CNS ou CPF ao lado) Nenhum resultado encontrado pa…" at bounding box center [330, 207] width 281 height 29
type input "2[DATE]"
type input "[PERSON_NAME]"
type input "[PHONE_NUMBER]"
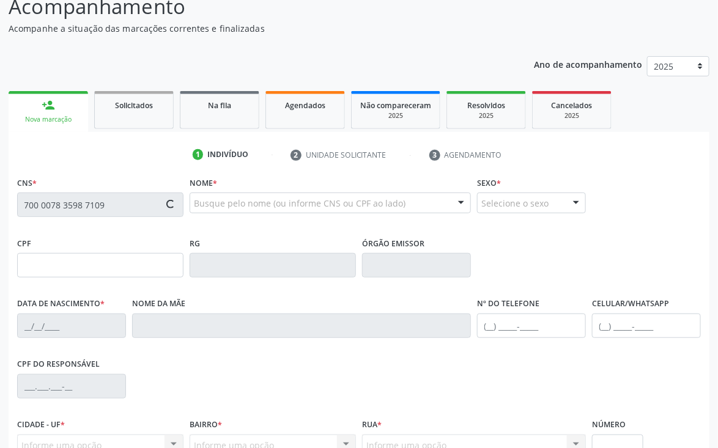
type input "[PHONE_NUMBER]"
type input "313"
click at [452, 208] on div at bounding box center [461, 203] width 18 height 21
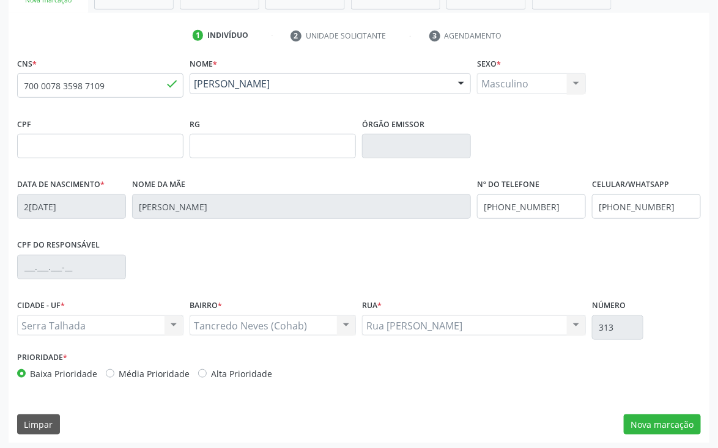
scroll to position [215, 0]
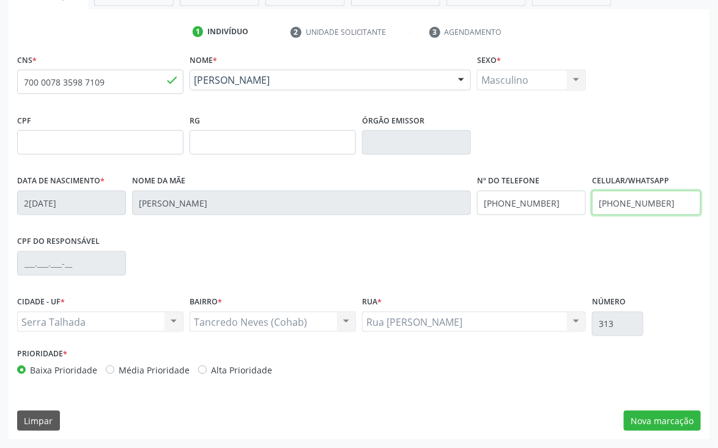
drag, startPoint x: 679, startPoint y: 207, endPoint x: 569, endPoint y: 207, distance: 110.0
click at [569, 207] on div "Data de nascimento * [DATE] Nome da mãe [PERSON_NAME] Nº do Telefone [PHONE_NUM…" at bounding box center [359, 202] width 690 height 61
drag, startPoint x: 558, startPoint y: 207, endPoint x: 461, endPoint y: 165, distance: 106.0
click at [453, 206] on div "Data de nascimento * [DATE] Nome da mãe [PERSON_NAME] Nº do Telefone [PHONE_NUM…" at bounding box center [359, 202] width 690 height 61
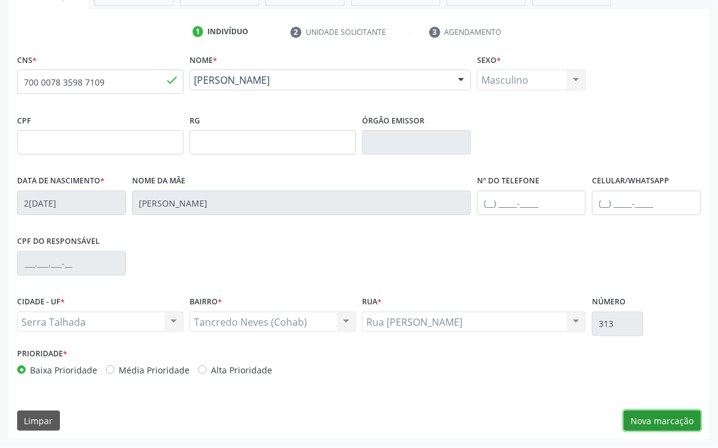
click at [676, 421] on button "Nova marcação" at bounding box center [662, 421] width 77 height 21
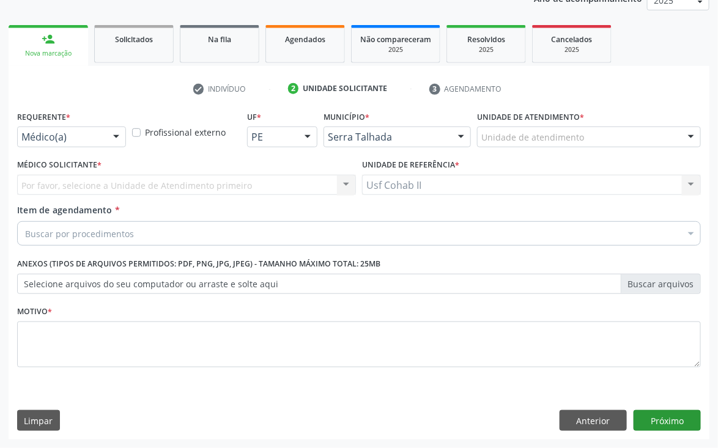
scroll to position [158, 0]
click at [684, 419] on button "Próximo" at bounding box center [666, 420] width 67 height 21
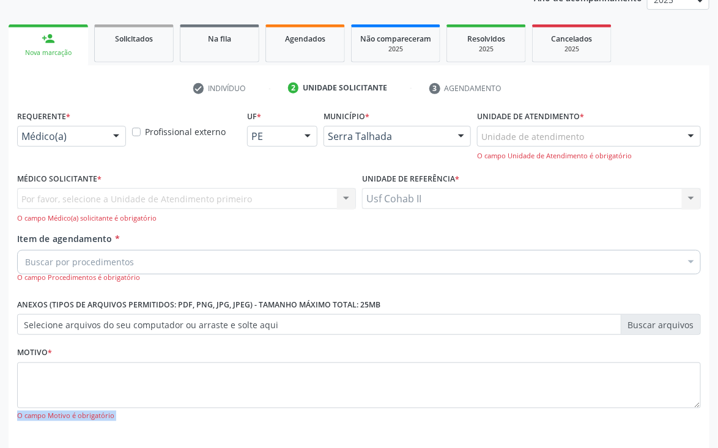
drag, startPoint x: 479, startPoint y: 257, endPoint x: 479, endPoint y: 268, distance: 11.0
click at [479, 260] on div "Buscar por procedimentos" at bounding box center [358, 262] width 683 height 24
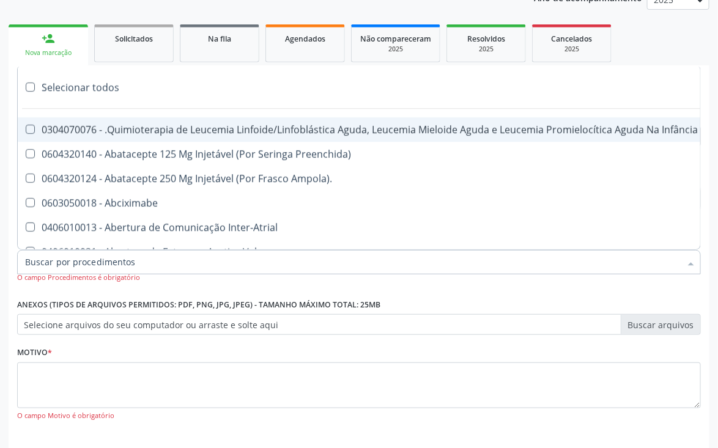
click at [72, 86] on div "Selecionar todos" at bounding box center [501, 87] width 967 height 24
checkbox input "true"
checkbox Manutenção "true"
checkbox Preenchida\) "true"
checkbox Ampola\)\ "true"
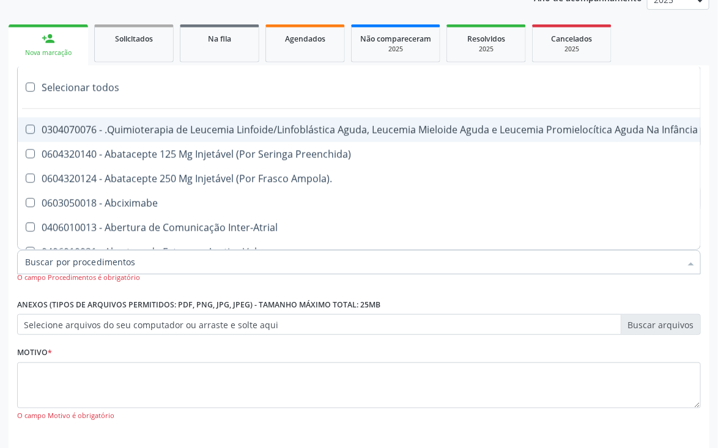
checkbox Abciximabe "true"
checkbox Inter-Atrial "true"
checkbox Valvar "true"
checkbox Adolescente\) "true"
checkbox Valvar "true"
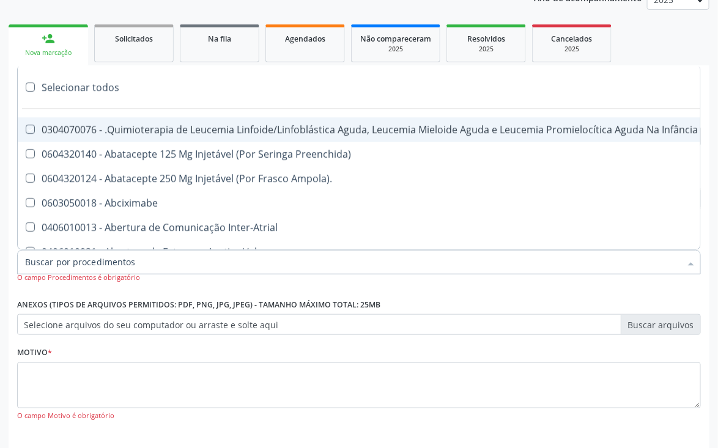
checkbox Adolescente\) "true"
checkbox Paciente\) "true"
checkbox Dente\) "true"
checkbox Comprimido\) "true"
checkbox \(Dornic\) "true"
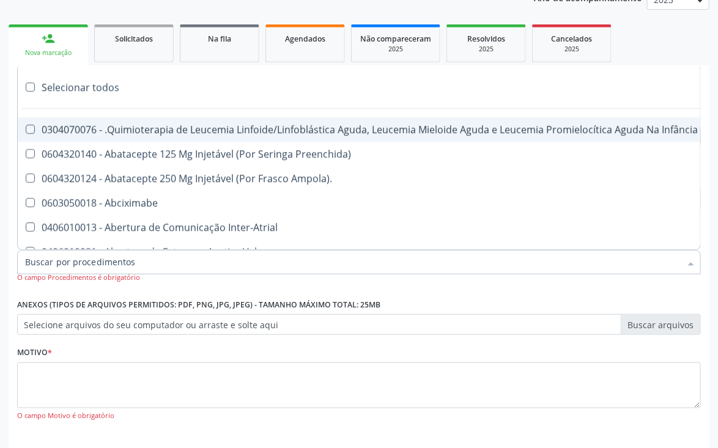
checkbox Capsula\) "true"
checkbox Psicossocial "true"
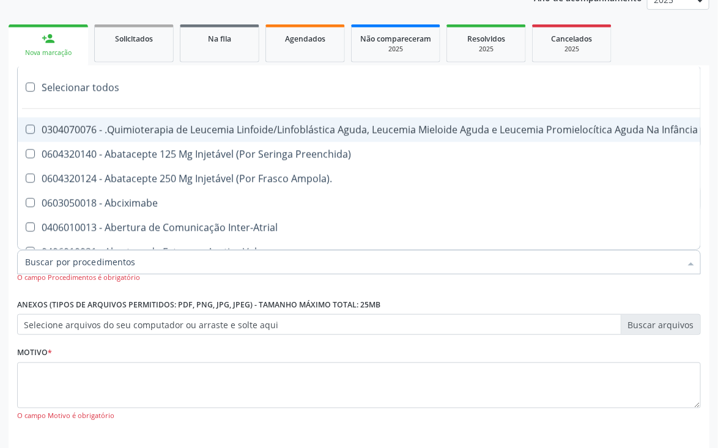
checkbox Risco "true"
checkbox Lei "true"
checkbox Psicossocial "true"
checkbox Diálise "true"
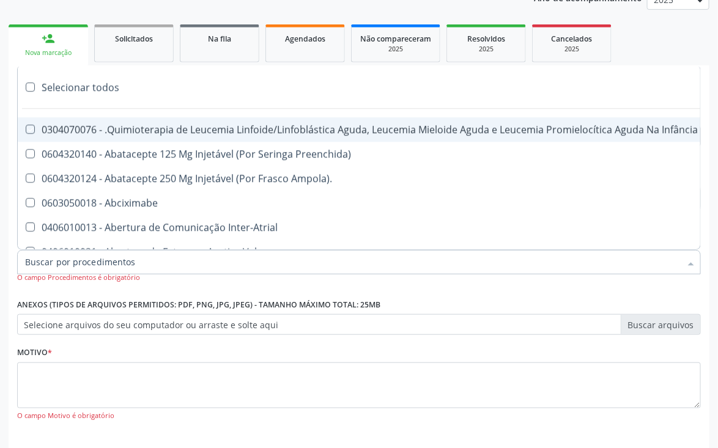
checkbox Reabilitação "true"
checkbox Reabilitacao "true"
checkbox \(Uai\)\ "true"
checkbox Fígado "true"
checkbox Pulmão "true"
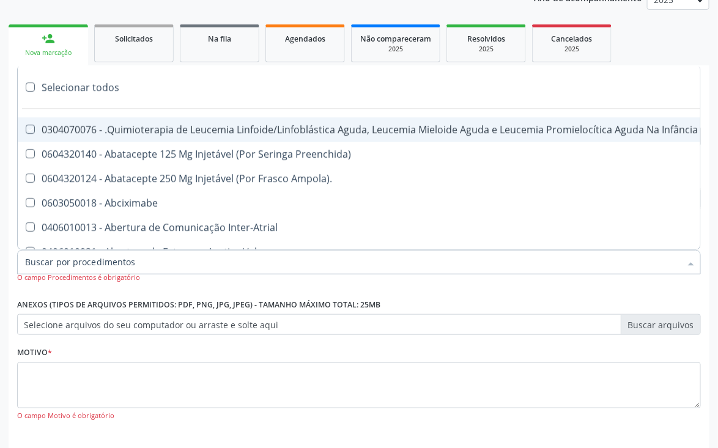
checkbox Rim "true"
checkbox Coclear "true"
checkbox Queimado "true"
checkbox Bilateral "true"
checkbox Queimado "true"
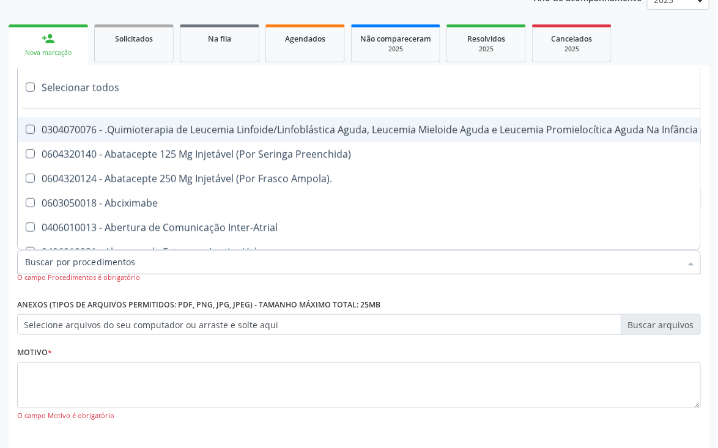
checkbox Trabalho "true"
checkbox Coração "true"
checkbox Cornea "true"
checkbox Fígado "true"
checkbox Aparentado "true"
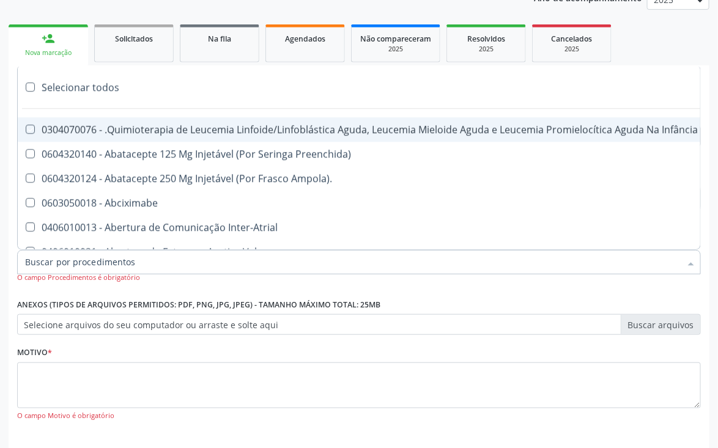
checkbox Aparentado "true"
checkbox Autogênico "true"
checkbox Pulmão "true"
checkbox Pâncreas "true"
checkbox Rim "true"
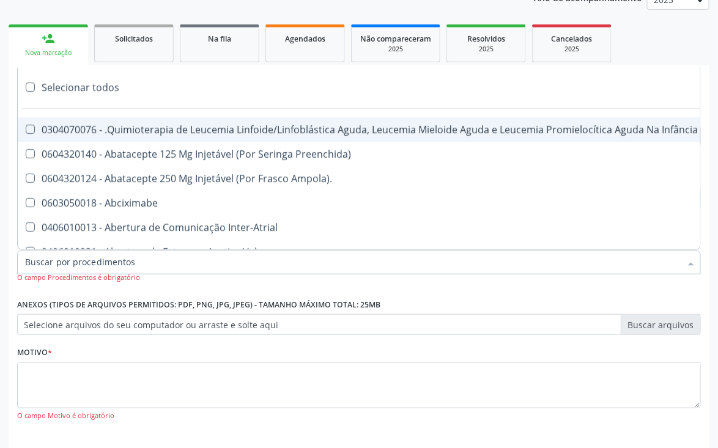
checkbox Multiprofissional "true"
checkbox Fenilcetonúria "true"
checkbox Cística "true"
checkbox Hemoglobinopatias "true"
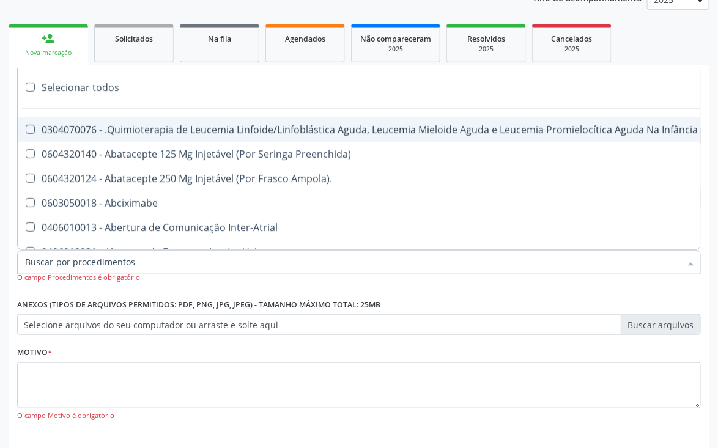
checkbox Congênito "true"
checkbox Coclear "true"
checkbox Osso "true"
checkbox Alternativa "true"
checkbox Terapeutica\) "true"
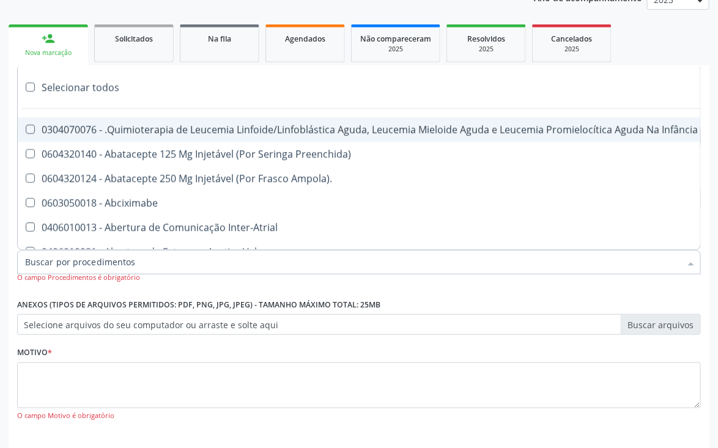
checkbox Nutricional "true"
checkbox Bloco "true"
checkbox Coração "true"
checkbox Fígado "true"
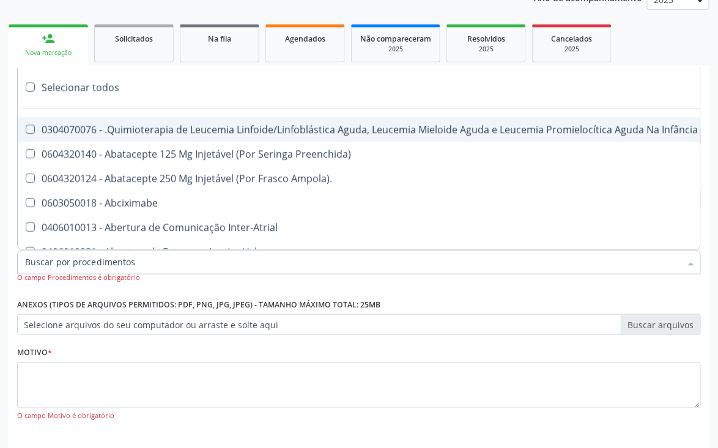
checkbox Pulmão "true"
checkbox Pâncreas "true"
checkbox Rim "true"
checkbox \(Uaa\)\ "true"
checkbox Terapêuticas\)\ "true"
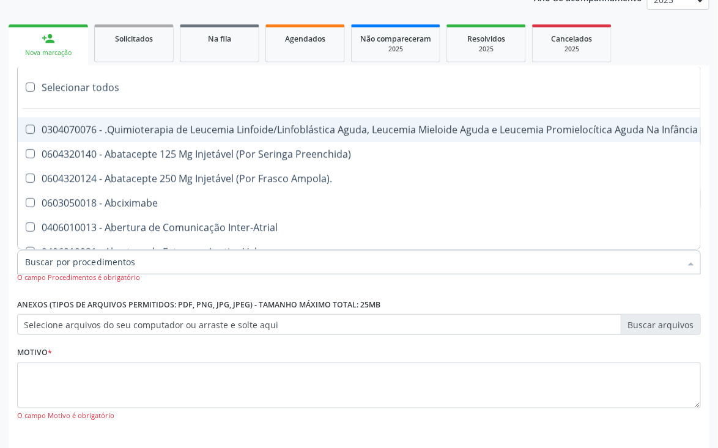
checkbox Psicossocial "true"
checkbox Complicada "true"
checkbox Tonometria "true"
checkbox Paciente\/Mês "true"
checkbox Biotinidase "true"
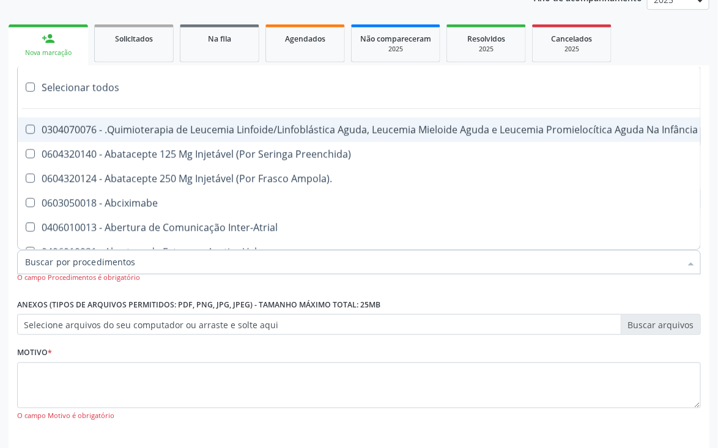
checkbox Congênita\ "true"
checkbox Clínico "true"
checkbox Pós-Operatório "true"
checkbox Trabalho "true"
checkbox Genético "true"
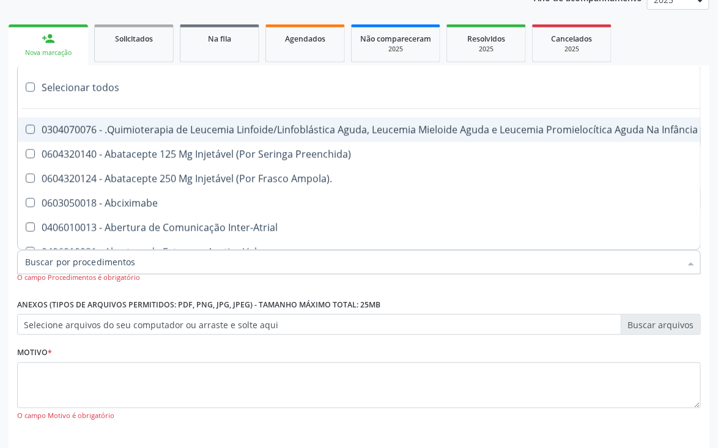
checkbox Preenchida\) "true"
checkbox A\) "true"
checkbox Ampola\) "true"
checkbox Preenchida\) "true"
checkbox B\) "true"
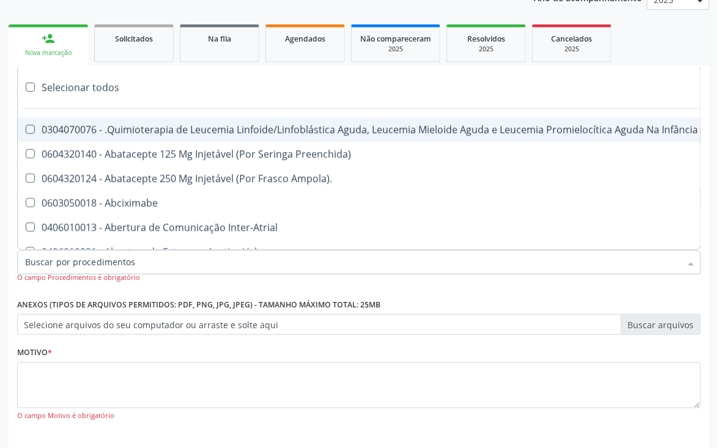
checkbox Rodas "true"
checkbox Quadril "true"
checkbox Tronco "true"
checkbox Locomoção "true"
checkbox Oftalmológica "true"
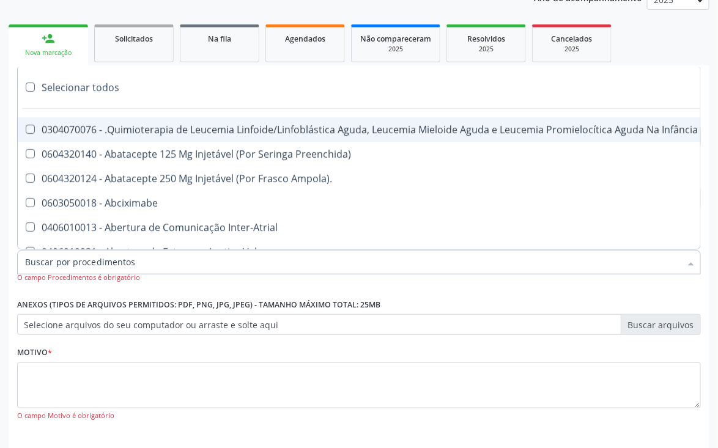
checkbox Ortopédica "true"
checkbox Dentária "true"
checkbox Rodas "true"
checkbox Adenograma "true"
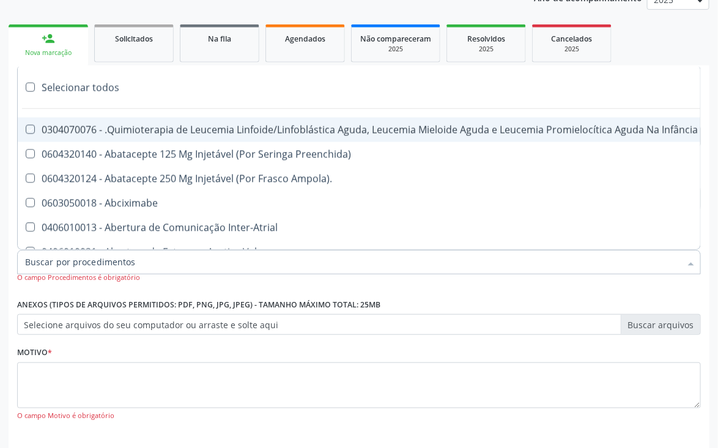
checkbox Adenoidectomia "true"
checkbox Deficiência "true"
checkbox Crianças "true"
checkbox I\) "true"
checkbox Especializada\ "true"
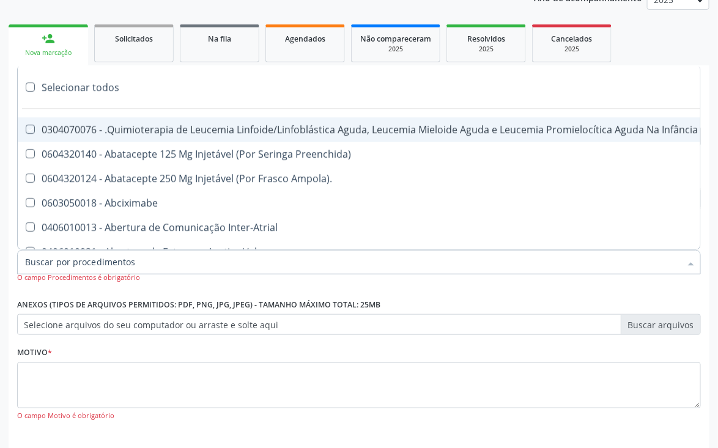
checkbox Medicamento\(S\) "true"
checkbox Parenteral\) "true"
checkbox Endovenosa "true"
checkbox Intramuscular "true"
checkbox Oral "true"
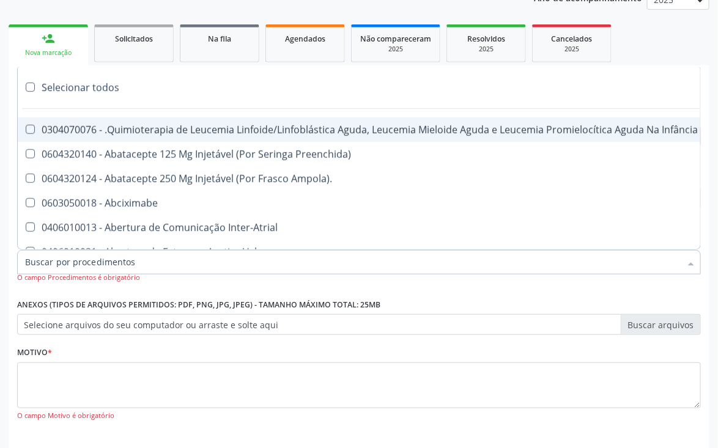
checkbox \(Sc\) "true"
checkbox Sífilis "true"
checkbox A "true"
checkbox Terapeutica "true"
checkbox Arterial "true"
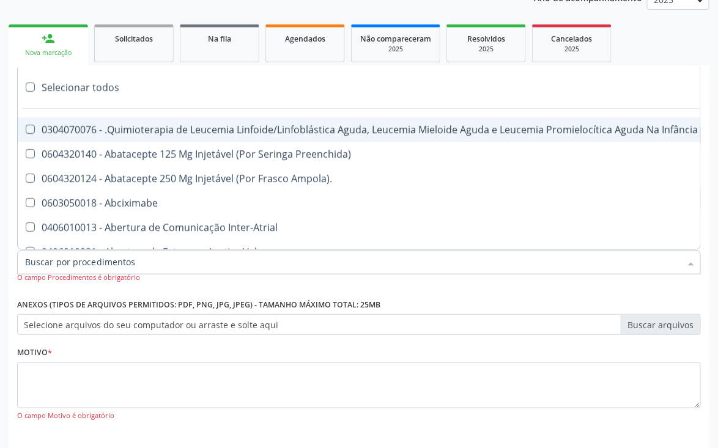
checkbox Temperatura "true"
checkbox Transeptal "true"
checkbox Cnrac\) "true"
checkbox Paciente "true"
checkbox Cnrac\) "true"
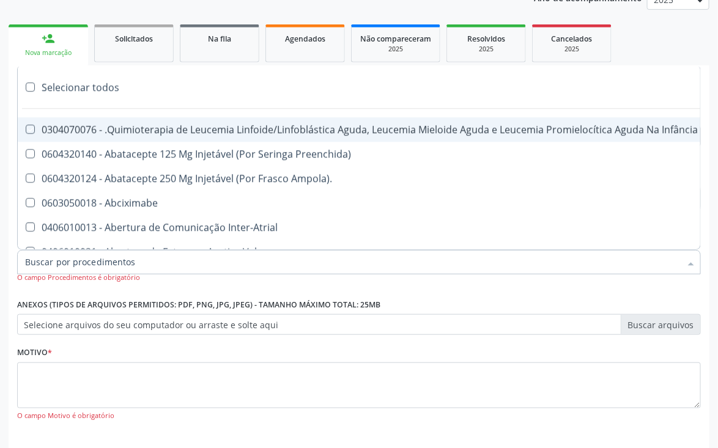
checkbox S\/Pernoite "true"
checkbox Pernoite "true"
checkbox Acompanhante "true"
checkbox Agudizadas "true"
checkbox Oclusal "true"
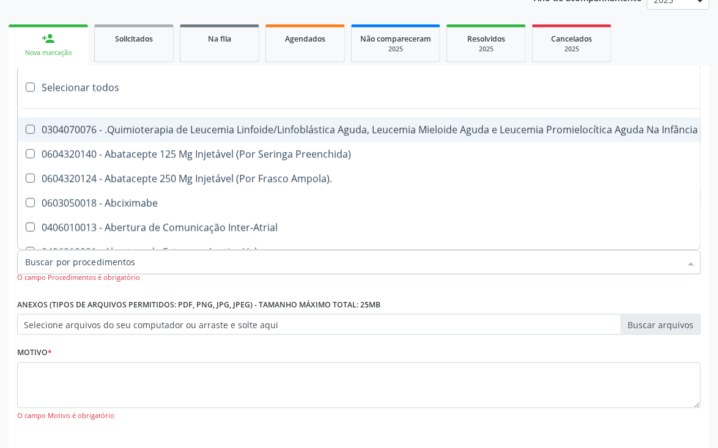
checkbox Vaginal "true"
checkbox Ml\) "true"
checkbox Hepático "true"
checkbox Angiografico\) "true"
checkbox Craniano "true"
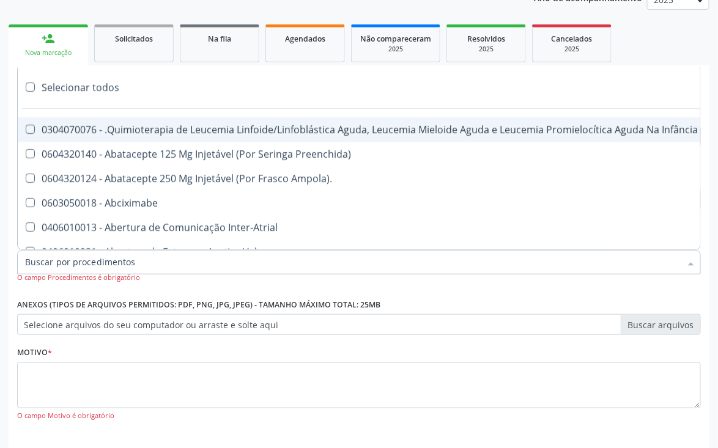
checkbox Ml\) "true"
checkbox Injetável "true"
checkbox Capsula\) "true"
checkbox Ampola\) "true"
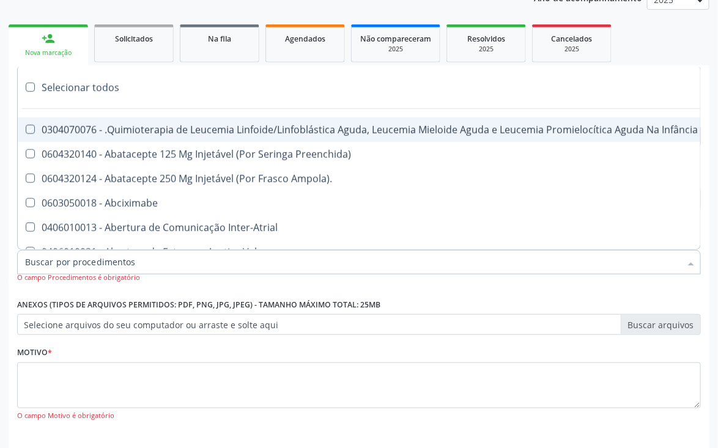
checkbox Ml\) "true"
checkbox Frasco-Ampola\) "true"
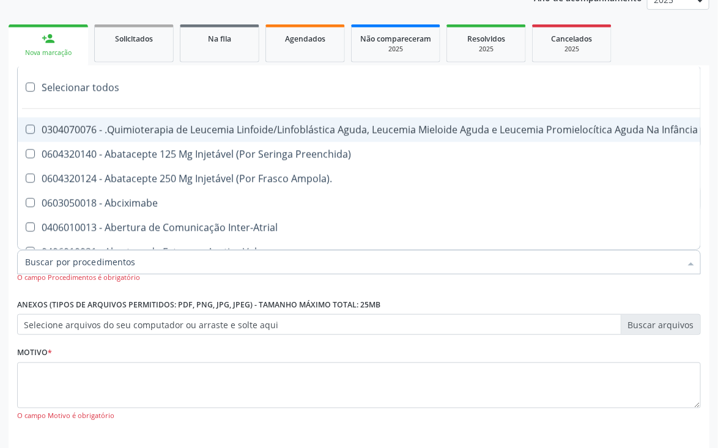
checkbox Frasco-Ampola\) "true"
checkbox Ml\) "true"
checkbox Frasco-Ampola\) "true"
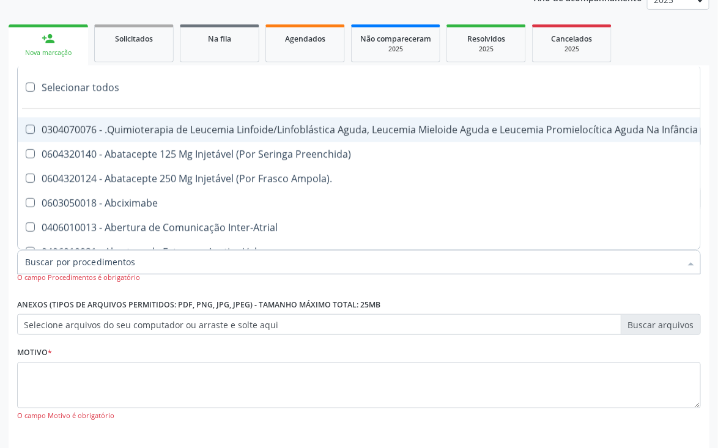
checkbox Ampola\) "true"
checkbox 5Ml\) "true"
checkbox Simples "true"
checkbox Ar "true"
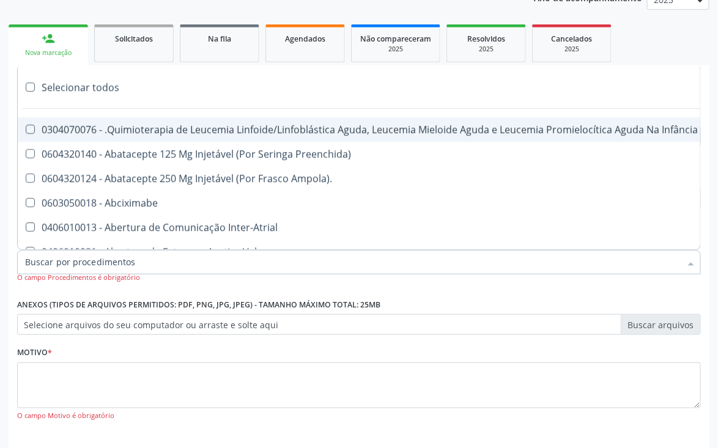
checkbox Miotendinoso "true"
checkbox Pé "true"
checkbox Pé\) "true"
checkbox Columela "true"
checkbox Bucomaxilofacial "true"
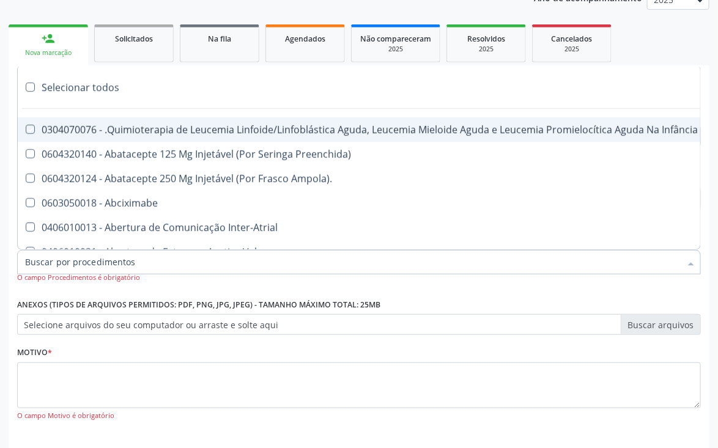
checkbox Especializada "true"
checkbox Ampola\) "true"
checkbox Crâniofacial "true"
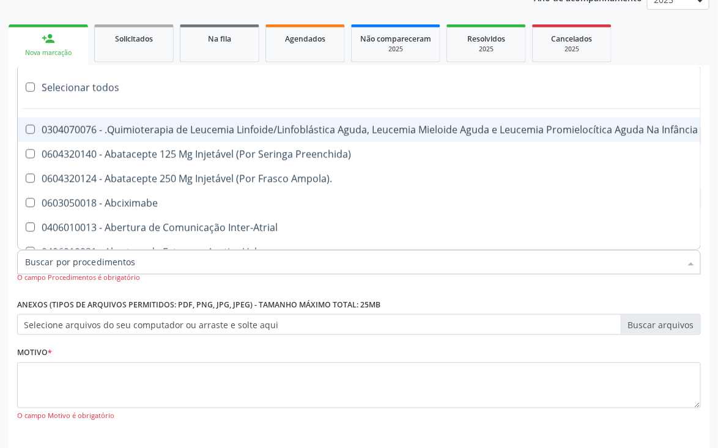
checkbox Comprimido\) "true"
checkbox Revestido\) "true"
checkbox Amigdalectomia "true"
checkbox Adenoidectomia "true"
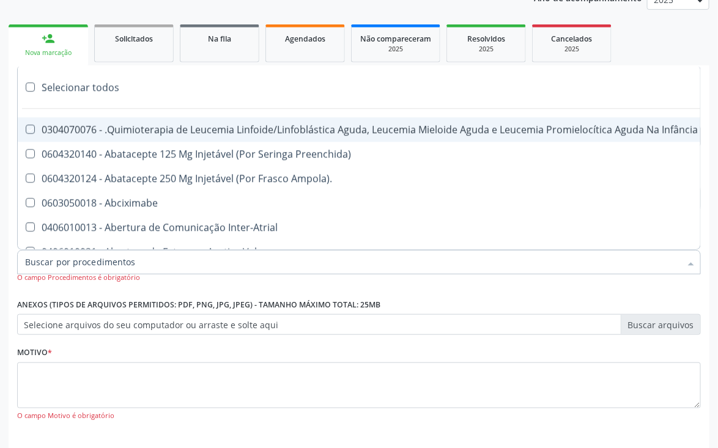
checkbox Amniocentese "true"
checkbox Amnioscopia "true"
checkbox Pulmonares "true"
checkbox Adolescente\) "true"
checkbox Esquerdo "true"
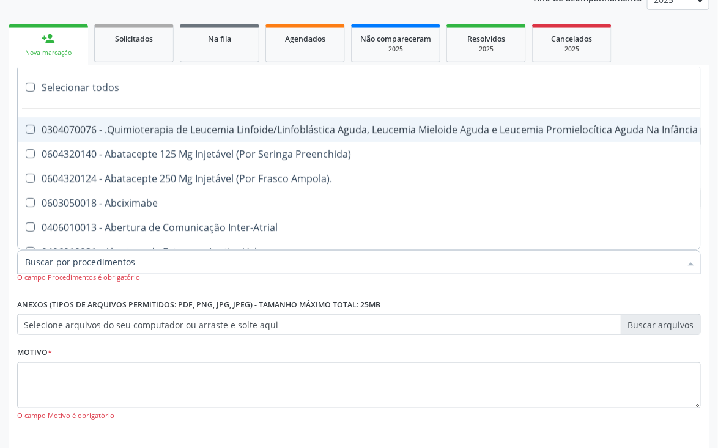
checkbox Adolescente\) "true"
checkbox Inferiores "true"
checkbox Tarso "true"
checkbox Oncologia "true"
checkbox Dedo "true"
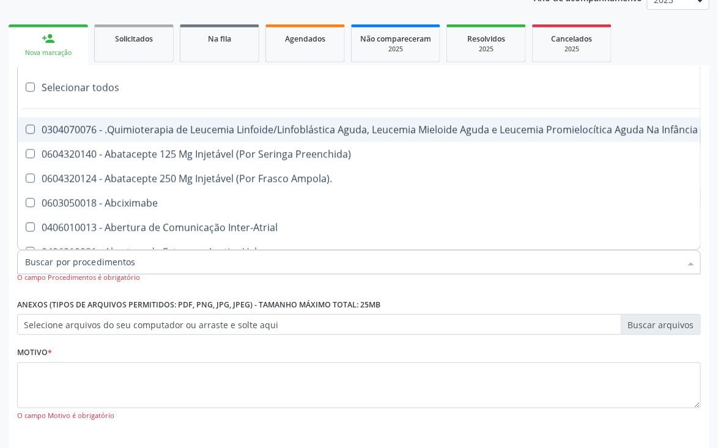
checkbox Oncologia "true"
checkbox Superiores "true"
checkbox Oncologia "true"
checkbox Punho "true"
checkbox Oncologia "true"
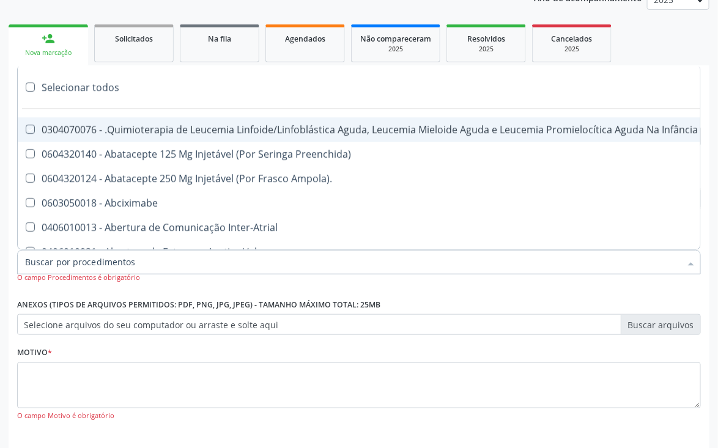
checkbox Reto "true"
checkbox Oncologia "true"
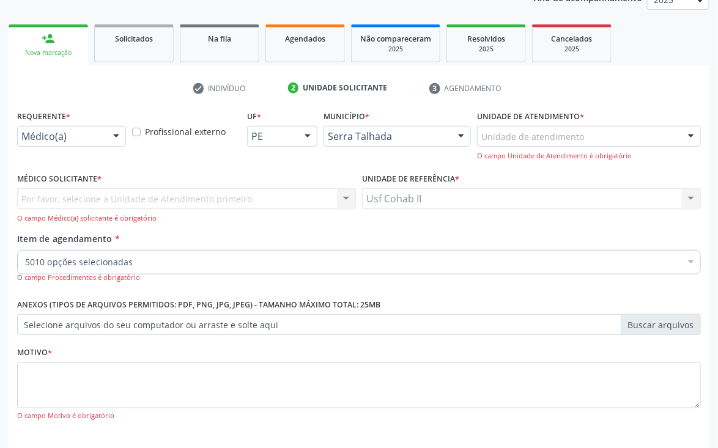
click at [347, 201] on div "Por favor, selecione a Unidade de Atendimento primeiro Nenhum resultado encontr…" at bounding box center [186, 205] width 339 height 35
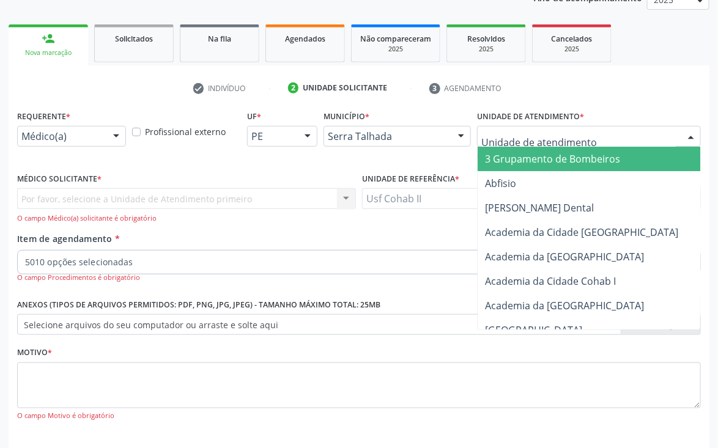
click at [682, 134] on div at bounding box center [691, 137] width 18 height 21
click at [688, 140] on div at bounding box center [691, 137] width 18 height 21
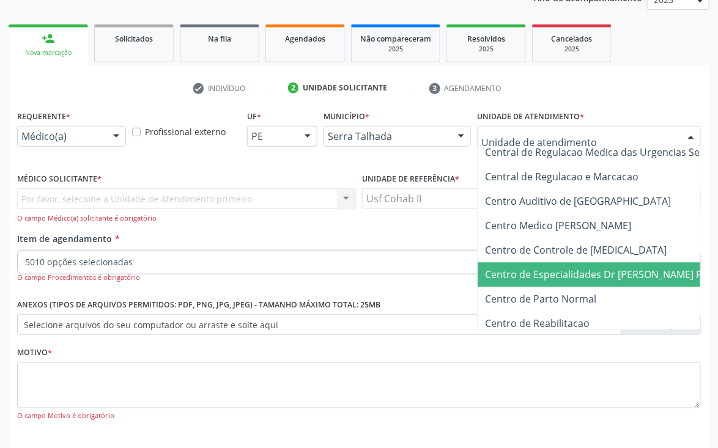
scroll to position [1100, 0]
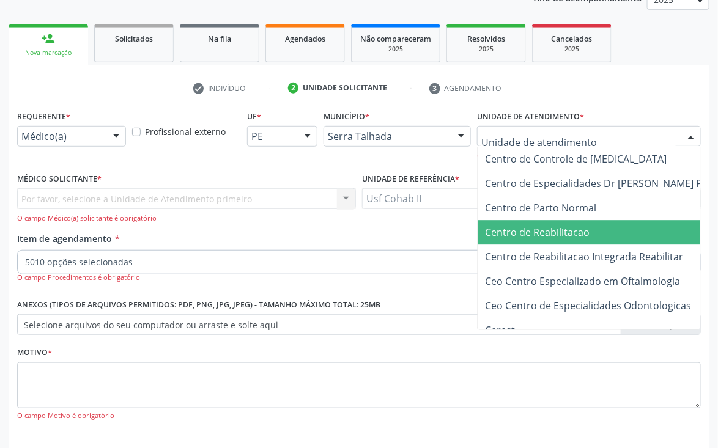
click at [598, 237] on span "Centro de Reabilitacao" at bounding box center [625, 232] width 297 height 24
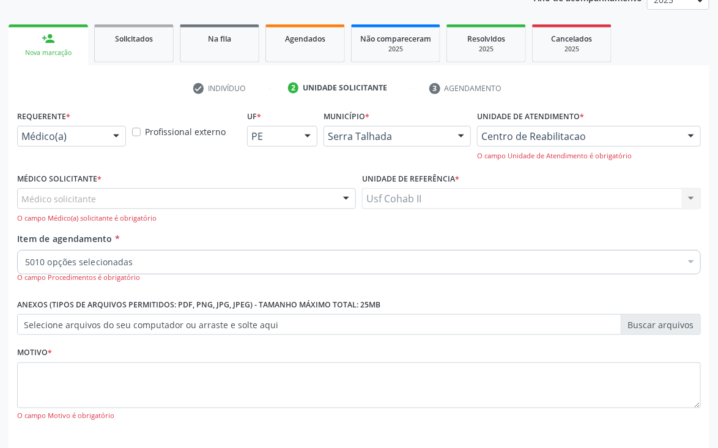
click at [333, 198] on div "Médico solicitante" at bounding box center [186, 198] width 339 height 21
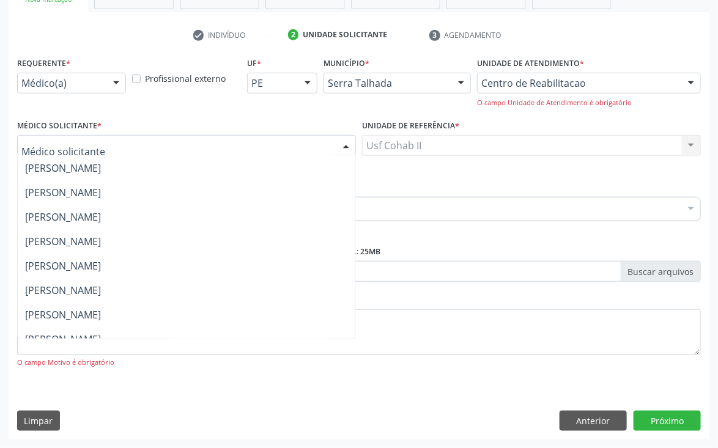
scroll to position [0, 0]
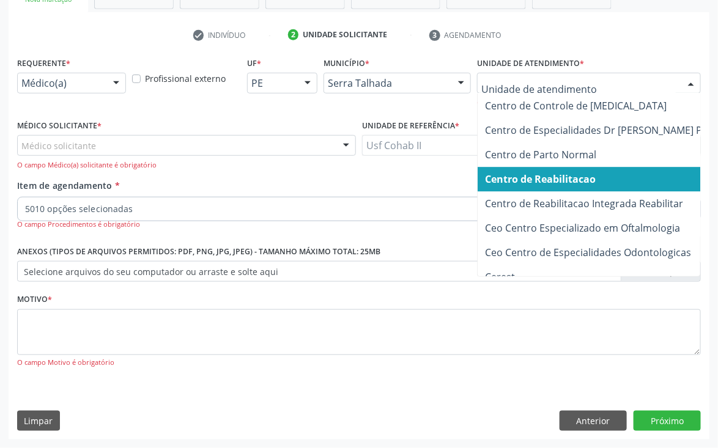
click at [688, 86] on div at bounding box center [691, 83] width 18 height 21
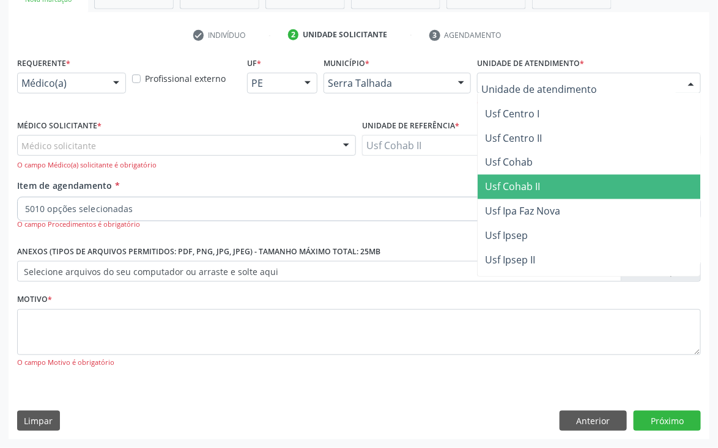
scroll to position [4923, 0]
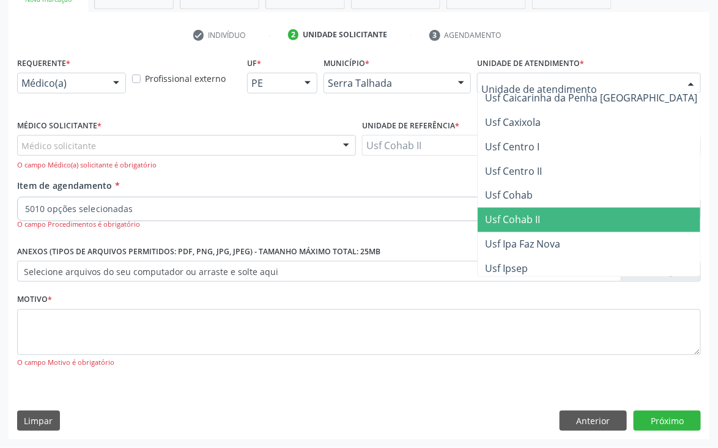
click at [570, 213] on span "Usf Cohab II" at bounding box center [625, 220] width 297 height 24
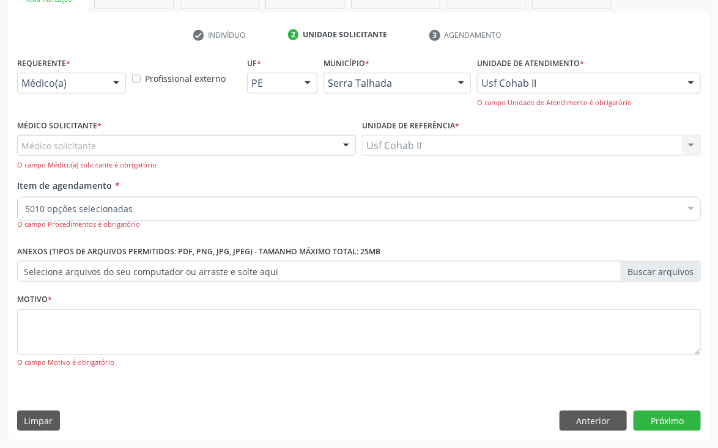
click at [345, 143] on div at bounding box center [346, 146] width 18 height 21
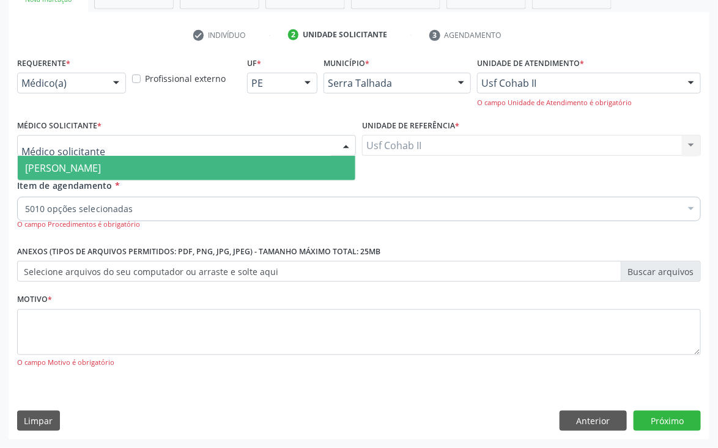
click at [304, 167] on span "[PERSON_NAME]" at bounding box center [186, 168] width 337 height 24
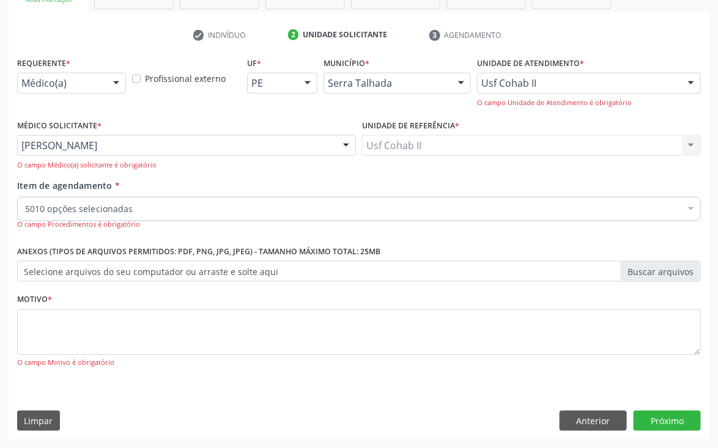
click at [683, 211] on div at bounding box center [691, 210] width 18 height 21
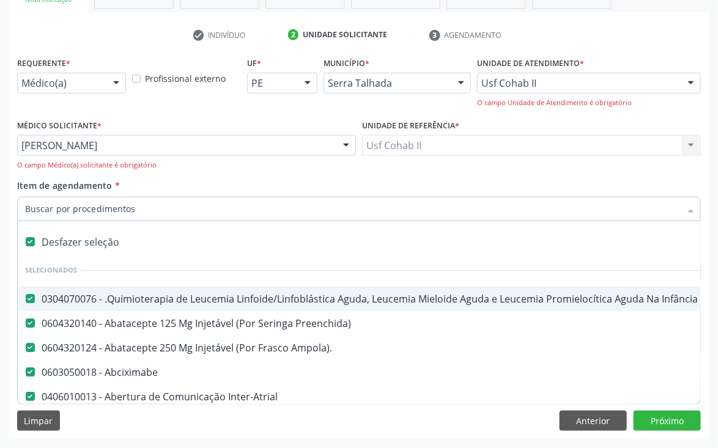
click at [356, 219] on input "Item de agendamento *" at bounding box center [352, 209] width 655 height 24
click at [222, 208] on input "Item de agendamento *" at bounding box center [352, 209] width 655 height 24
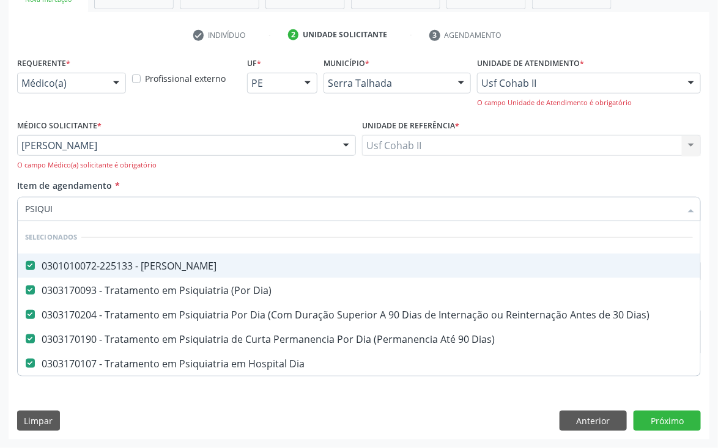
click at [215, 268] on div "0301010072-225133 - [PERSON_NAME]" at bounding box center [359, 266] width 668 height 10
click at [213, 264] on div "0301010072-225133 - [PERSON_NAME]" at bounding box center [359, 266] width 668 height 10
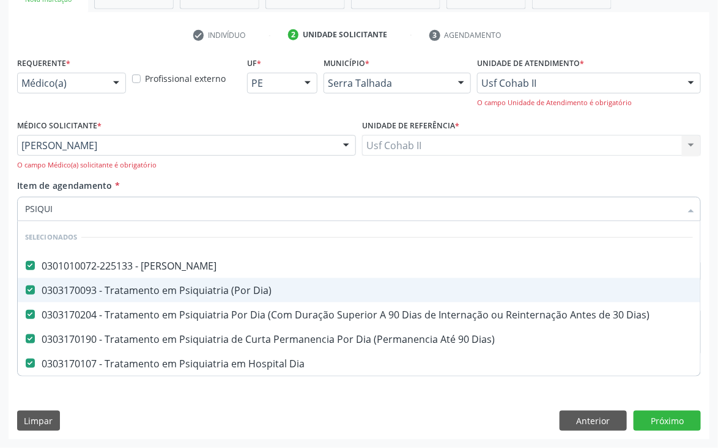
click at [28, 290] on Dia\) at bounding box center [30, 289] width 9 height 9
click at [26, 290] on Dia\) "checkbox" at bounding box center [22, 290] width 8 height 8
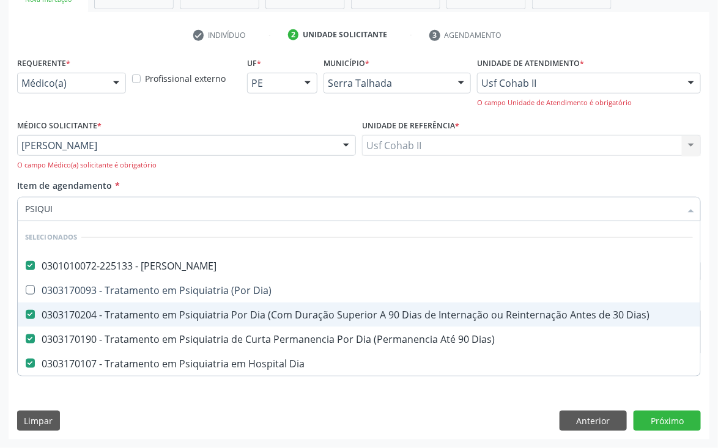
click at [28, 312] on Dias\) at bounding box center [30, 314] width 9 height 9
click at [26, 312] on Dias\) "checkbox" at bounding box center [22, 315] width 8 height 8
click at [26, 347] on span "0303170190 - Tratamento em Psiquiatria de Curta Permanencia Por Dia (Permanenci…" at bounding box center [359, 339] width 682 height 24
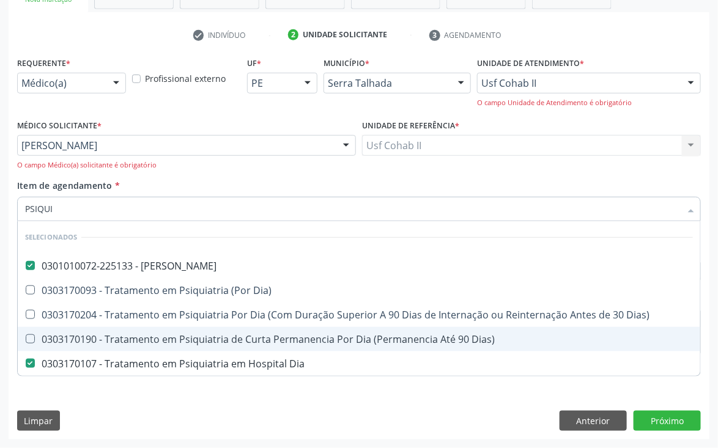
click at [26, 337] on Dias\) at bounding box center [30, 338] width 9 height 9
click at [26, 337] on Dias\) "checkbox" at bounding box center [22, 339] width 8 height 8
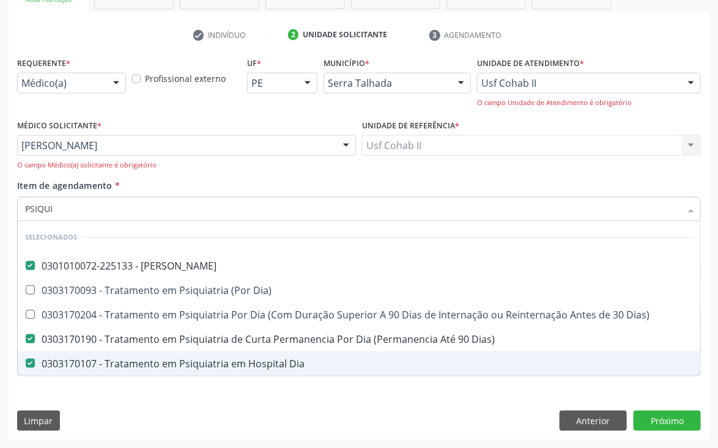
drag, startPoint x: 29, startPoint y: 359, endPoint x: 29, endPoint y: 340, distance: 19.6
click at [28, 360] on Dia at bounding box center [30, 363] width 9 height 9
click at [26, 360] on Dia "checkbox" at bounding box center [22, 363] width 8 height 8
click at [28, 360] on Dia at bounding box center [30, 363] width 9 height 9
click at [26, 360] on Dia "checkbox" at bounding box center [22, 363] width 8 height 8
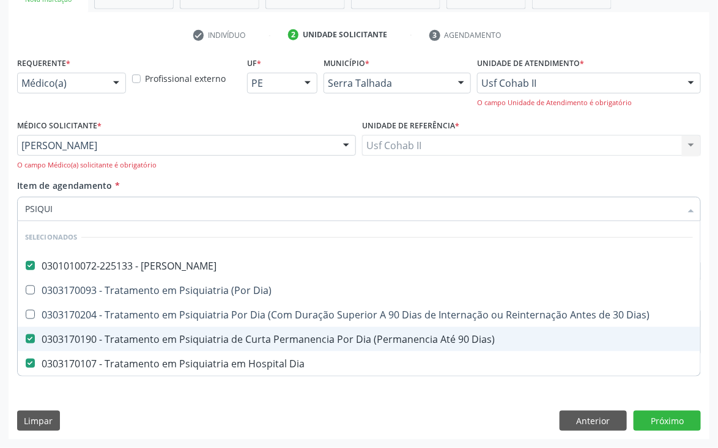
click at [29, 340] on Dias\) at bounding box center [30, 338] width 9 height 9
click at [26, 340] on Dias\) "checkbox" at bounding box center [22, 339] width 8 height 8
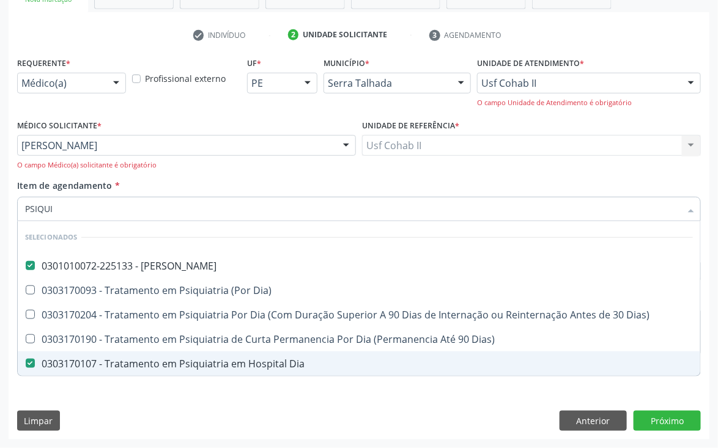
click at [26, 367] on Dia at bounding box center [30, 363] width 9 height 9
click at [26, 367] on Dia "checkbox" at bounding box center [22, 363] width 8 height 8
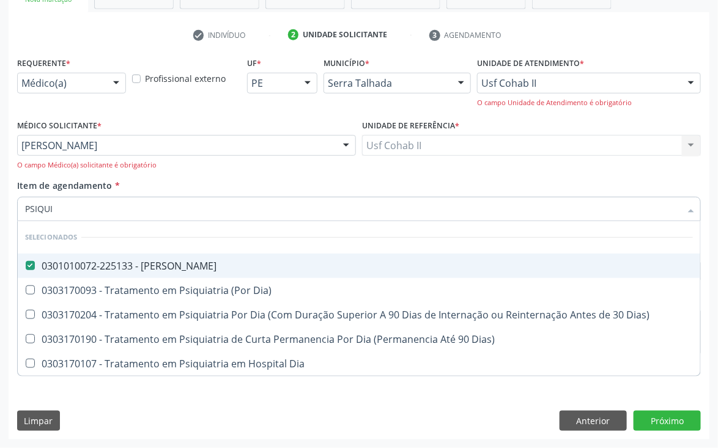
click at [202, 264] on div "0301010072-225133 - [PERSON_NAME]" at bounding box center [359, 266] width 668 height 10
click at [208, 261] on div "0301010072-225133 - [PERSON_NAME]" at bounding box center [359, 266] width 668 height 10
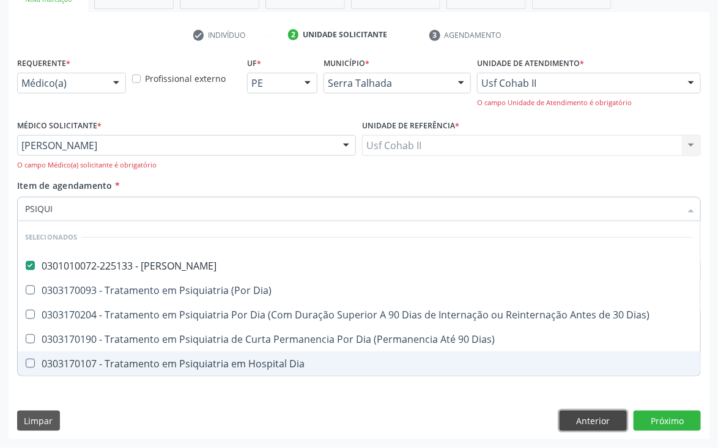
drag, startPoint x: 608, startPoint y: 411, endPoint x: 497, endPoint y: 246, distance: 198.2
click at [608, 411] on button "Anterior" at bounding box center [592, 421] width 67 height 21
click at [0, 0] on div "CNS * 700 0078 3598 7109 done Nome * [PERSON_NAME] [PERSON_NAME] CNS: 700 0078 …" at bounding box center [0, 0] width 0 height 0
click at [0, 0] on div "Limpar Anterior Nova marcação" at bounding box center [0, 0] width 0 height 0
click at [0, 0] on div "CNS * 700 0078 3598 7109 done Nome * [PERSON_NAME] [PERSON_NAME] CNS: 700 0078 …" at bounding box center [0, 0] width 0 height 0
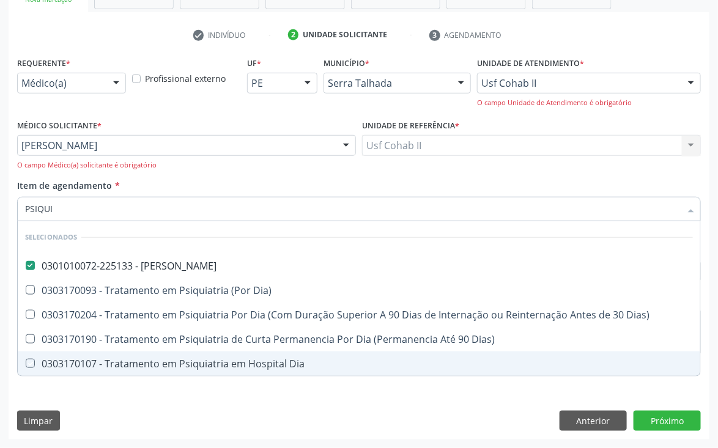
click at [0, 0] on div "Nome da mãe [PERSON_NAME]" at bounding box center [0, 0] width 0 height 0
click at [0, 0] on div "Órgão emissor" at bounding box center [0, 0] width 0 height 0
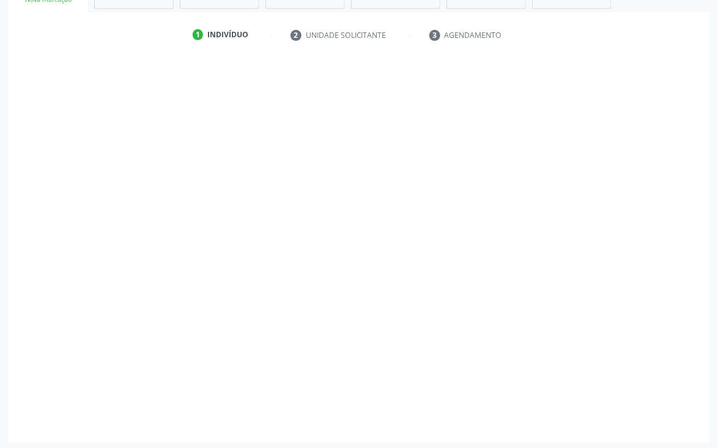
click at [497, 246] on div "CPF do responsável" at bounding box center [359, 265] width 690 height 61
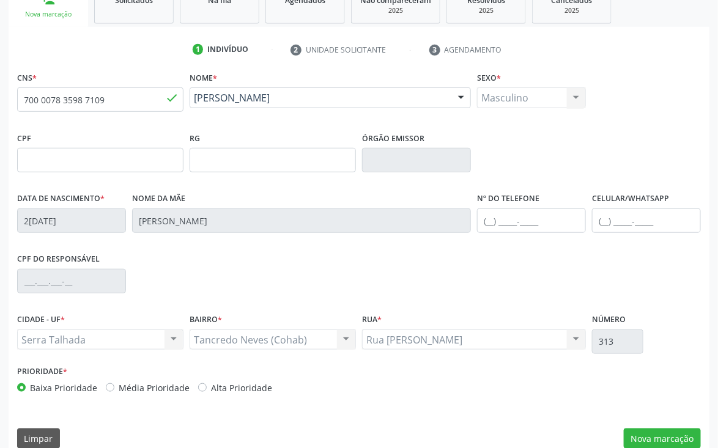
scroll to position [215, 0]
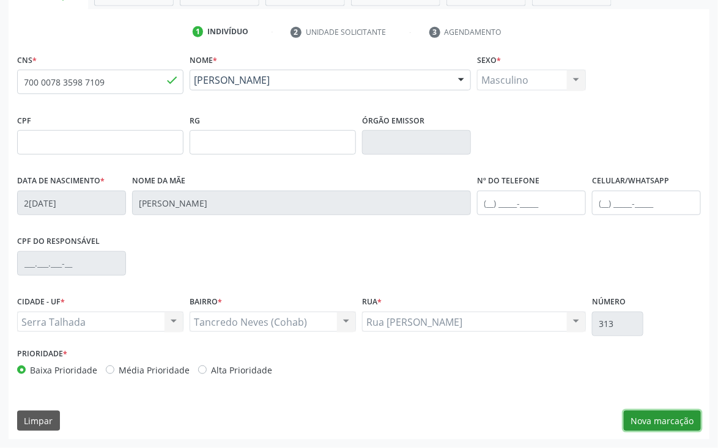
click at [659, 422] on button "Nova marcação" at bounding box center [662, 421] width 77 height 21
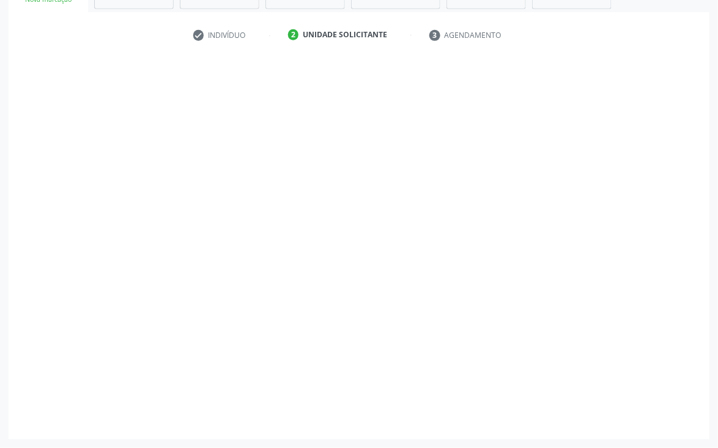
scroll to position [212, 0]
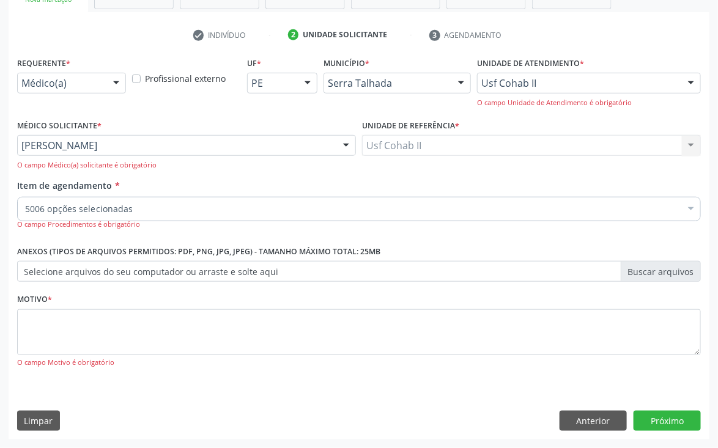
click at [687, 205] on div at bounding box center [691, 210] width 18 height 21
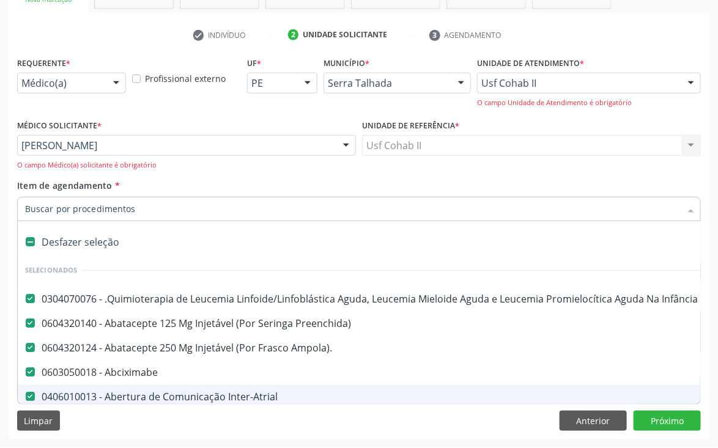
click at [28, 244] on label at bounding box center [30, 241] width 9 height 9
click at [79, 210] on input "Item de agendamento *" at bounding box center [352, 209] width 655 height 24
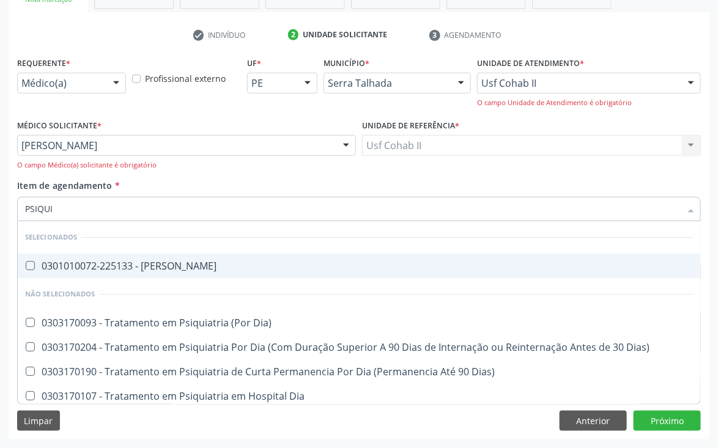
click at [94, 261] on div "0301010072-225133 - [PERSON_NAME]" at bounding box center [359, 266] width 668 height 10
click at [28, 263] on Psiquiatra at bounding box center [30, 265] width 9 height 9
click at [26, 263] on Psiquiatra "checkbox" at bounding box center [22, 266] width 8 height 8
click at [28, 263] on Psiquiatra at bounding box center [30, 265] width 9 height 9
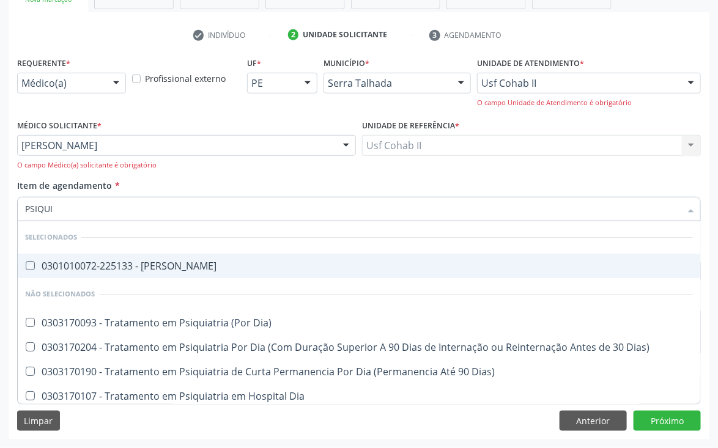
click at [26, 263] on Psiquiatra "checkbox" at bounding box center [22, 266] width 8 height 8
click at [28, 259] on span "0301010072-225133 - [PERSON_NAME]" at bounding box center [359, 266] width 682 height 24
click at [713, 323] on div "Acompanhamento Acompanhe a situação das marcações correntes e finalizadas Relat…" at bounding box center [359, 152] width 718 height 592
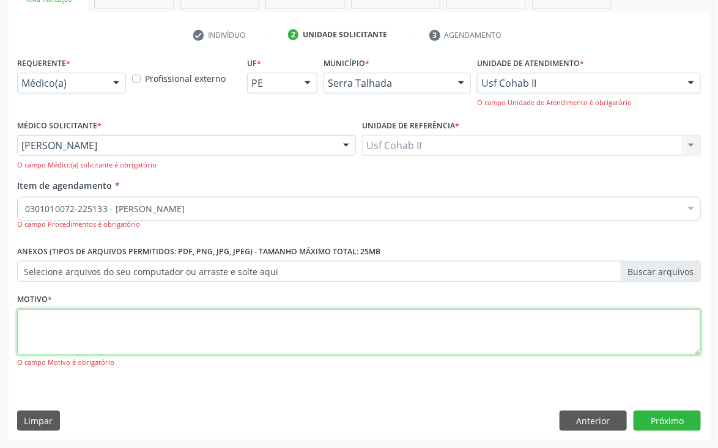
click at [536, 330] on textarea at bounding box center [358, 332] width 683 height 46
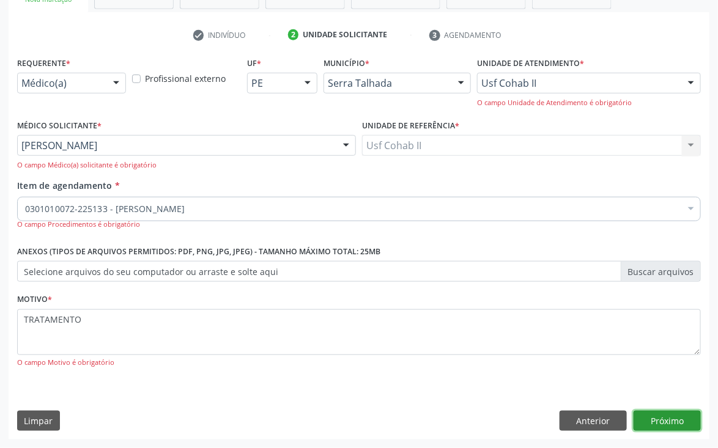
click at [661, 422] on button "Próximo" at bounding box center [666, 421] width 67 height 21
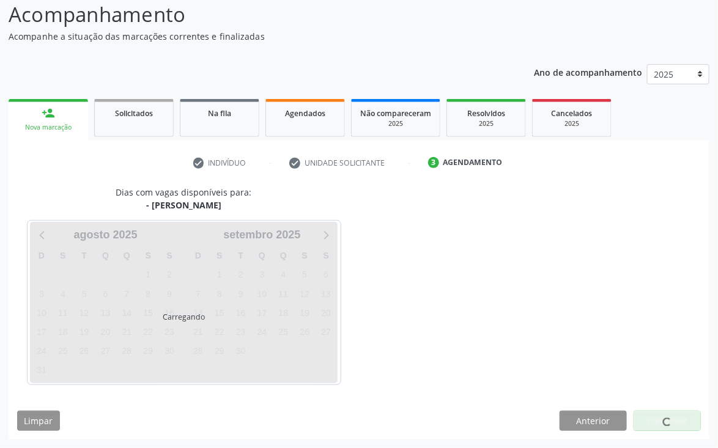
scroll to position [84, 0]
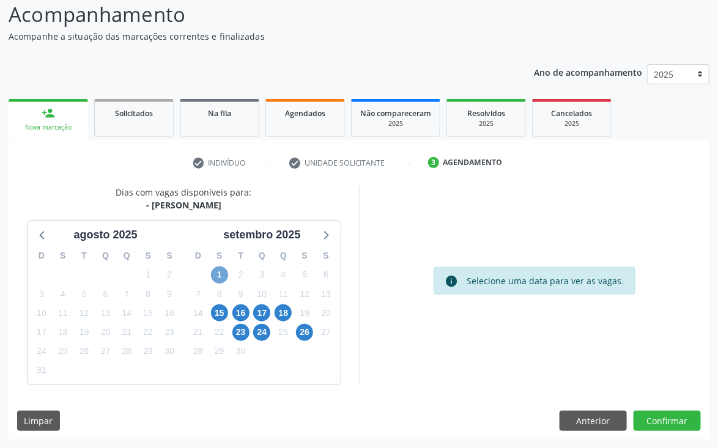
click at [224, 276] on span "1" at bounding box center [219, 275] width 17 height 17
click at [683, 422] on button "Confirmar" at bounding box center [666, 421] width 67 height 21
click at [212, 272] on span "1" at bounding box center [219, 275] width 17 height 17
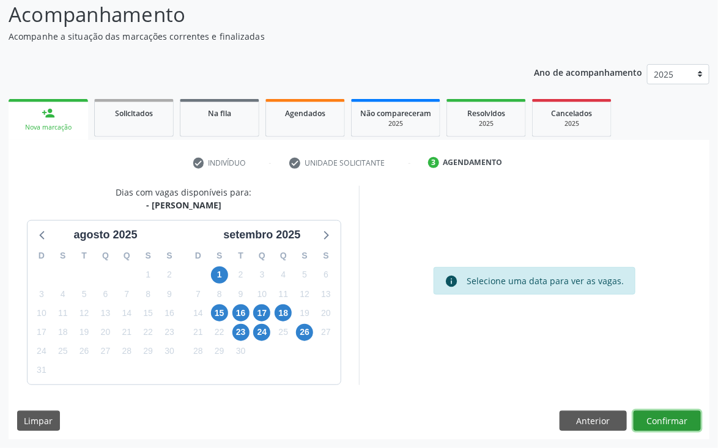
click at [646, 424] on button "Confirmar" at bounding box center [666, 421] width 67 height 21
click at [662, 413] on button "Confirmar" at bounding box center [666, 421] width 67 height 21
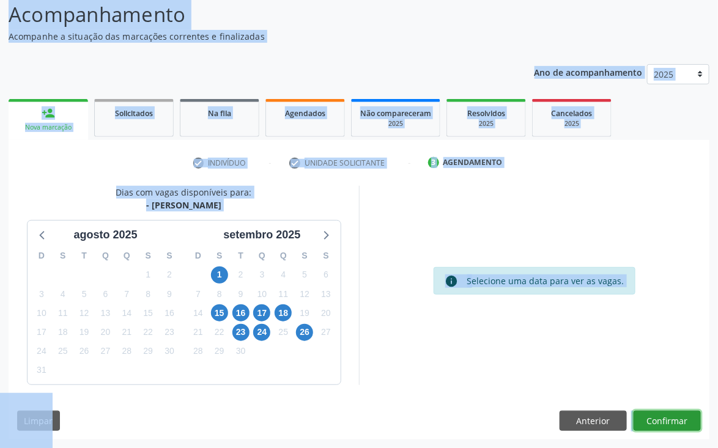
click at [662, 413] on button "Confirmar" at bounding box center [666, 421] width 67 height 21
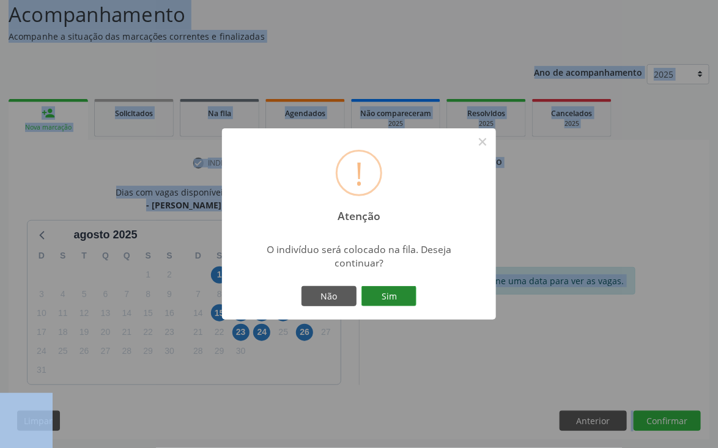
click at [380, 290] on button "Sim" at bounding box center [388, 296] width 55 height 21
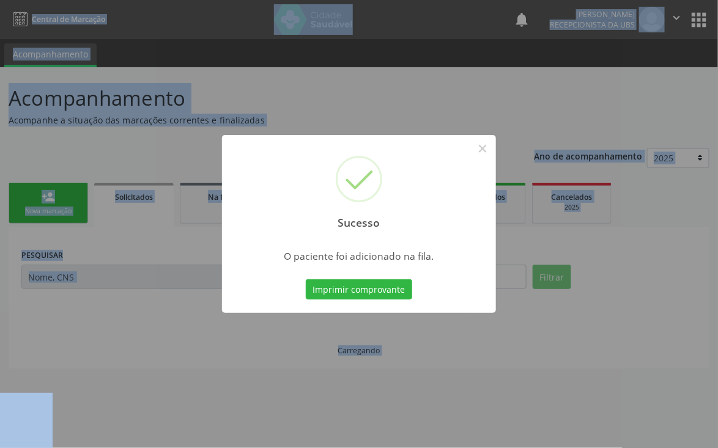
scroll to position [0, 0]
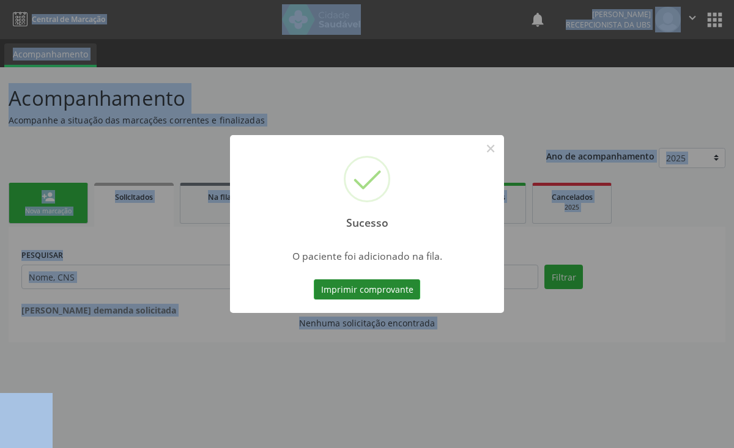
click at [394, 290] on button "Imprimir comprovante" at bounding box center [367, 289] width 106 height 21
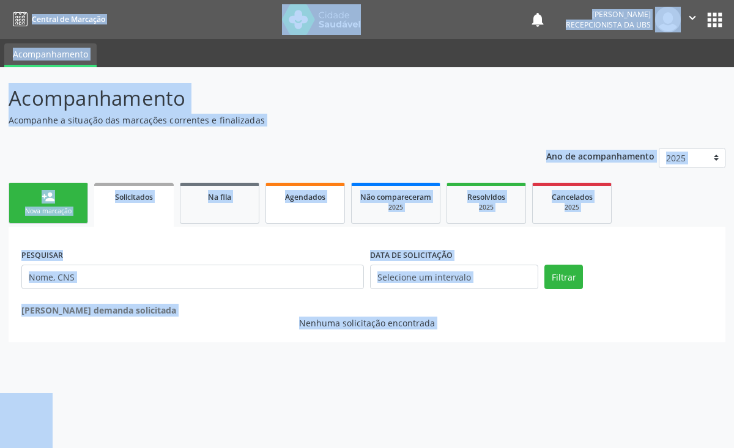
click at [284, 204] on link "Agendados" at bounding box center [304, 203] width 79 height 41
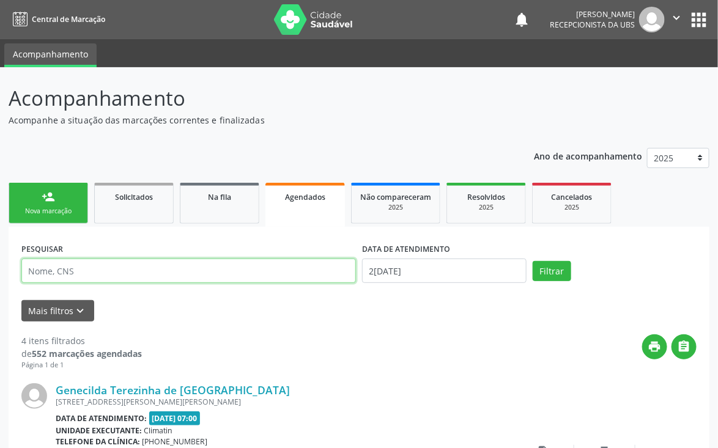
click at [227, 266] on input "text" at bounding box center [188, 271] width 334 height 24
paste input "700007835987109"
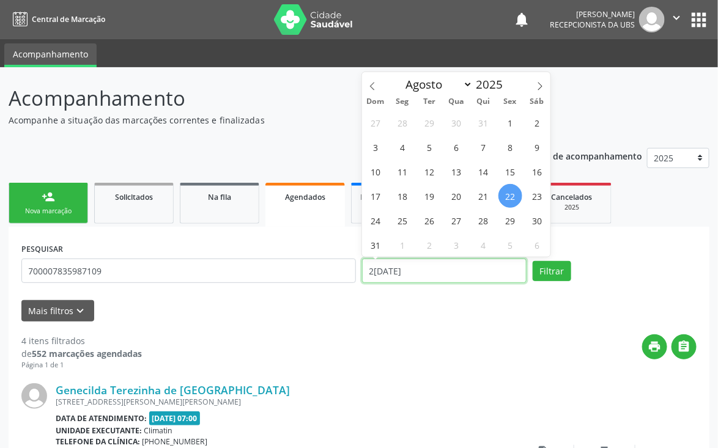
click at [432, 270] on input "2[DATE]" at bounding box center [444, 271] width 164 height 24
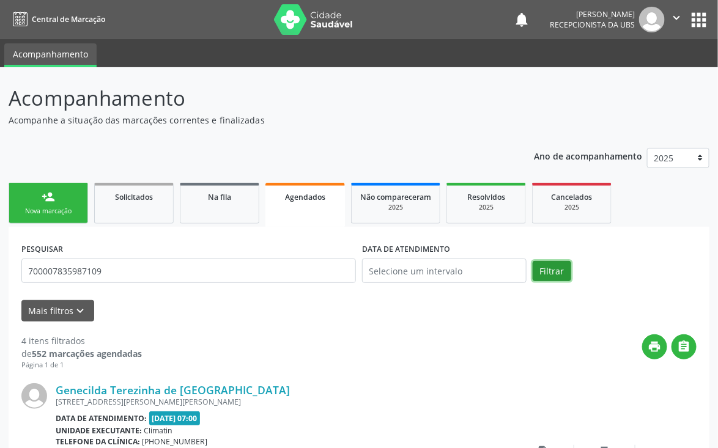
click at [553, 274] on button "Filtrar" at bounding box center [551, 271] width 39 height 21
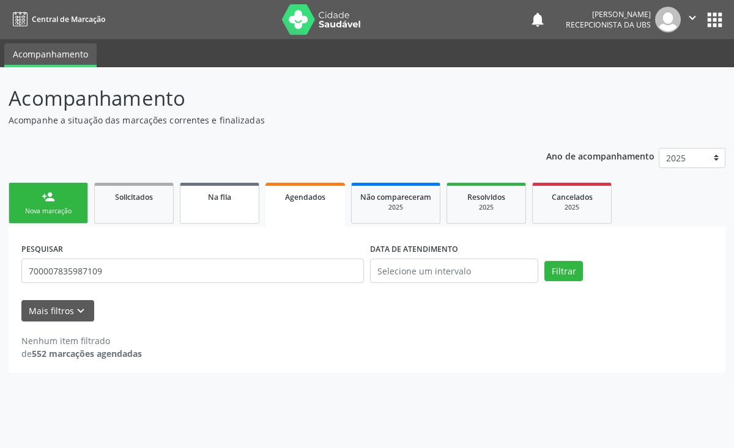
click at [216, 212] on link "Na fila" at bounding box center [219, 203] width 79 height 41
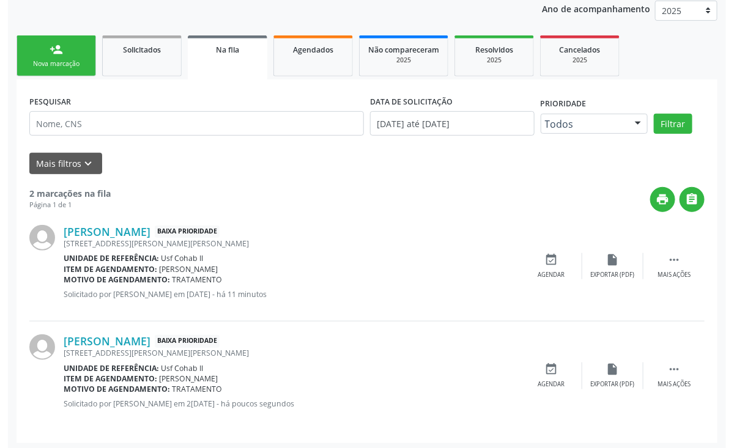
scroll to position [150, 0]
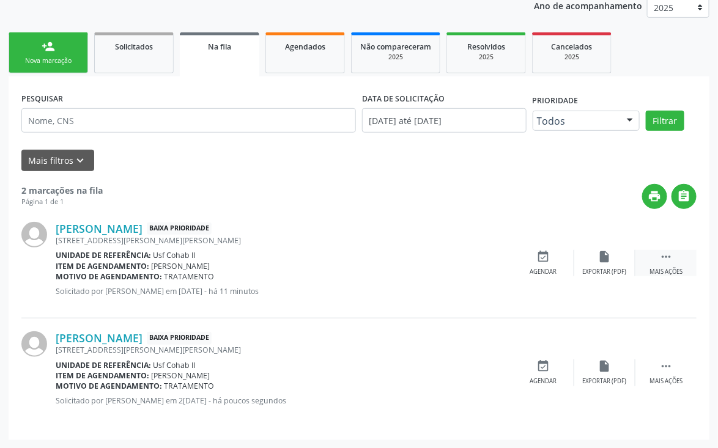
click at [666, 259] on icon "" at bounding box center [665, 256] width 13 height 13
click at [543, 255] on icon "cancel" at bounding box center [543, 256] width 13 height 13
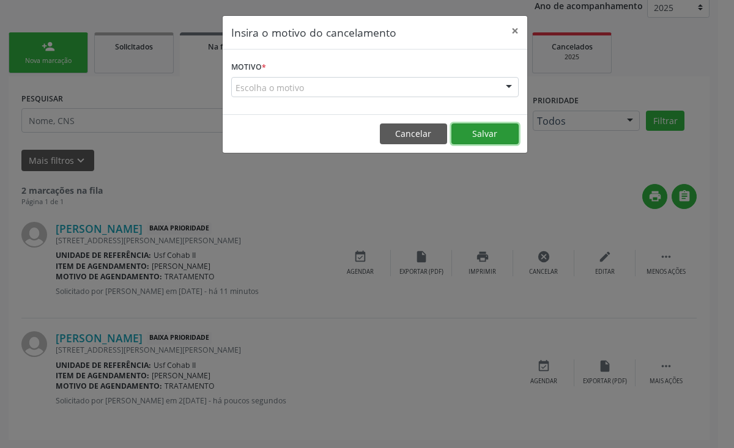
click at [465, 138] on button "Salvar" at bounding box center [484, 133] width 67 height 21
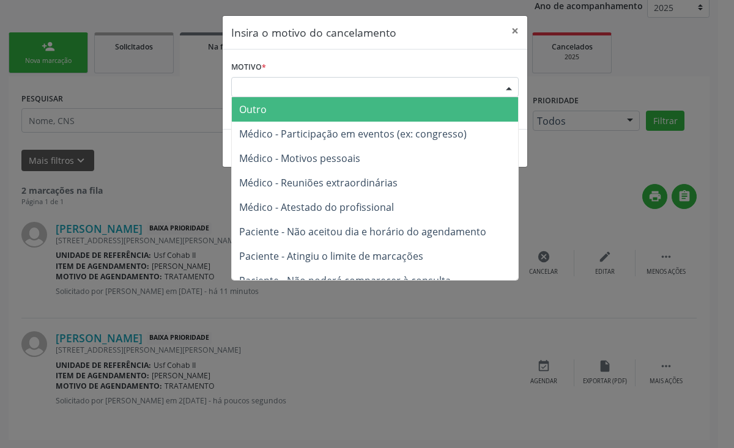
click at [501, 83] on div at bounding box center [508, 88] width 18 height 21
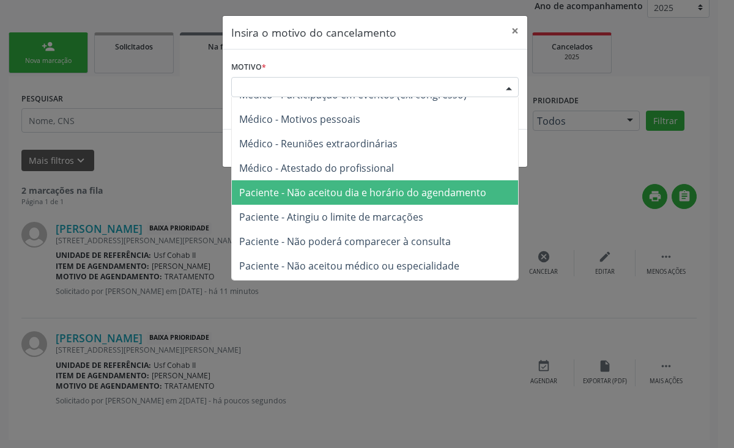
scroll to position [61, 0]
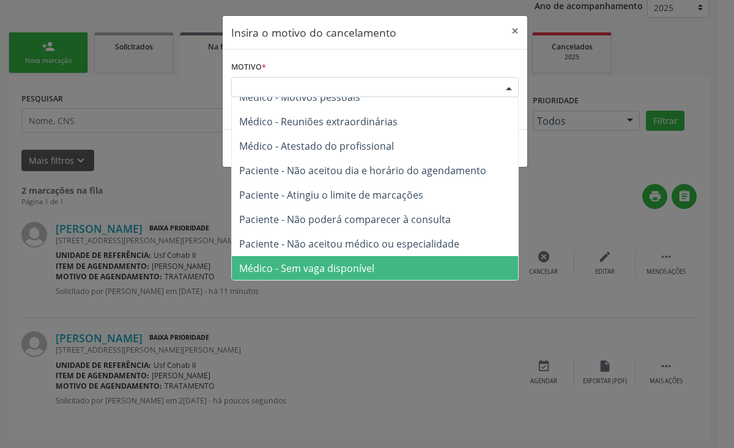
click at [413, 265] on span "Médico - Sem vaga disponível" at bounding box center [375, 268] width 286 height 24
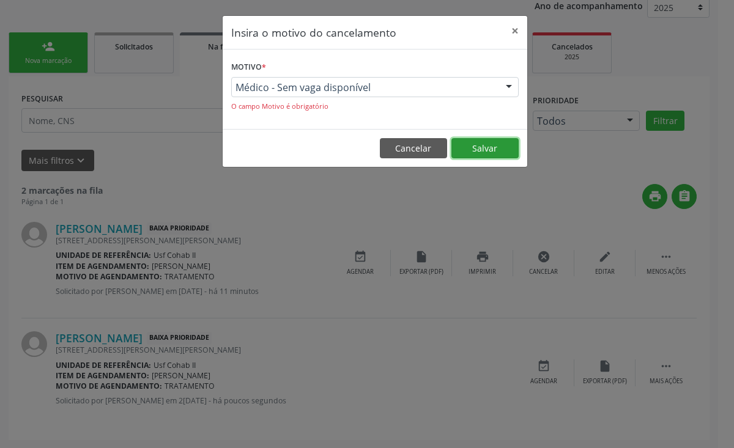
click at [475, 142] on button "Salvar" at bounding box center [484, 148] width 67 height 21
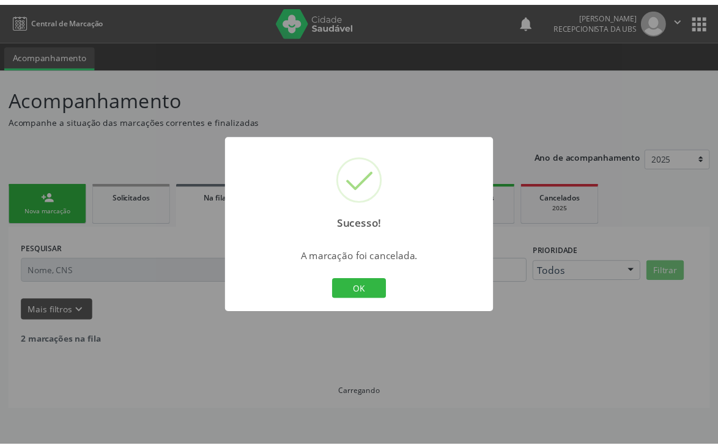
scroll to position [0, 0]
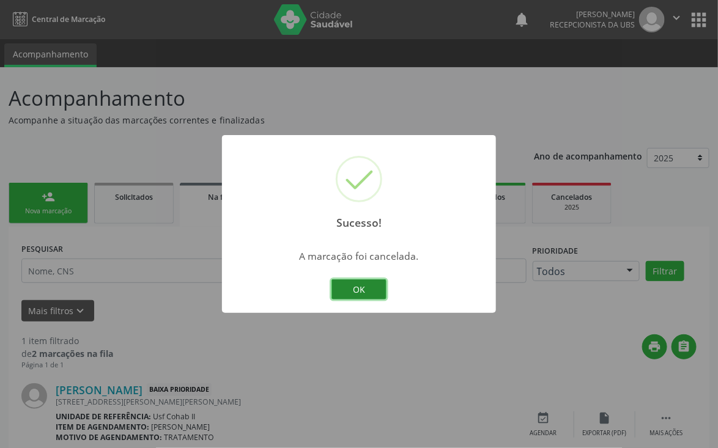
click at [363, 286] on button "OK" at bounding box center [358, 289] width 55 height 21
